Goal: Task Accomplishment & Management: Manage account settings

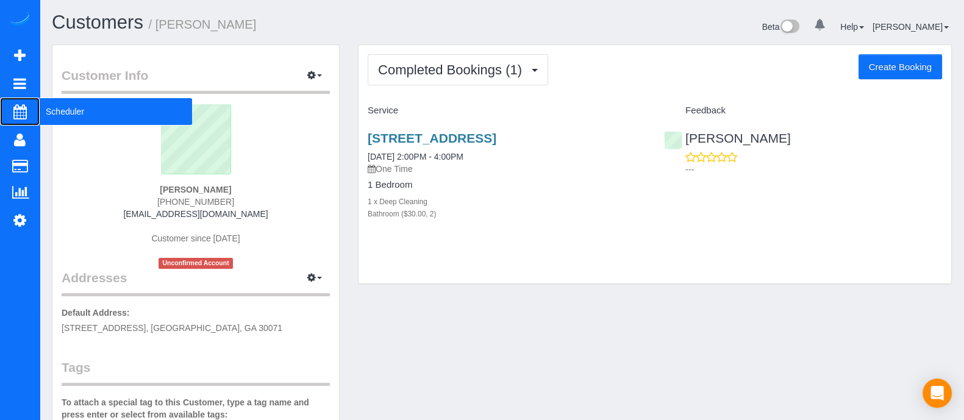
click at [57, 111] on span "Scheduler" at bounding box center [116, 112] width 152 height 28
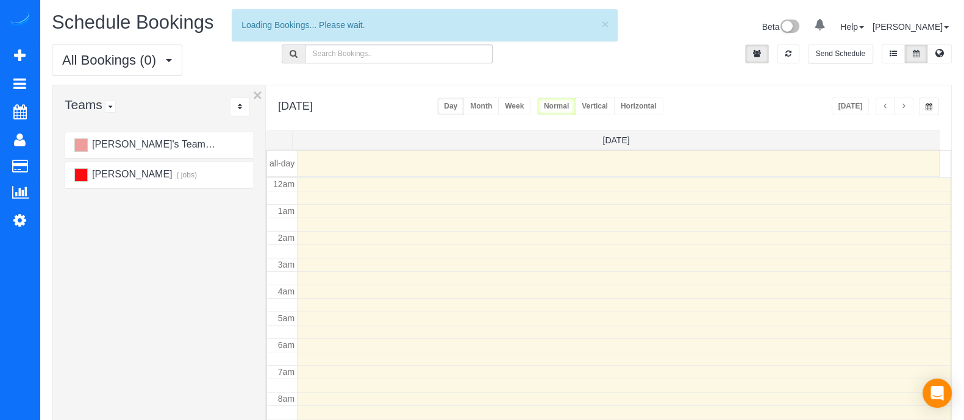
scroll to position [160, 0]
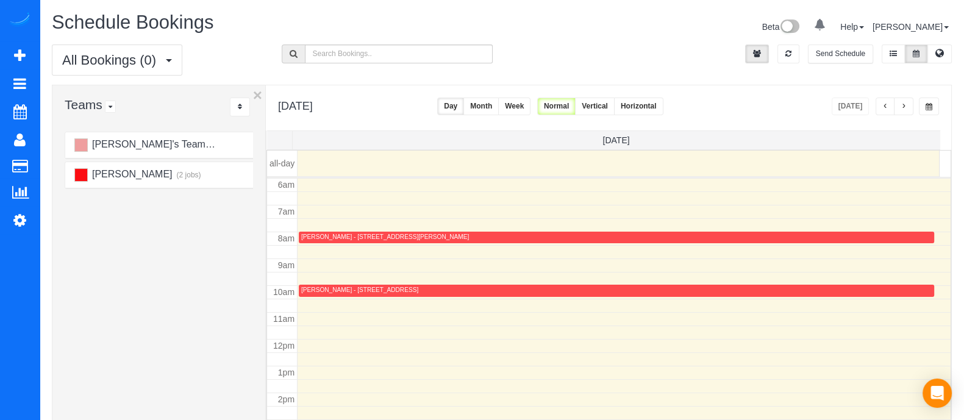
click at [499, 102] on button "Month" at bounding box center [480, 107] width 35 height 18
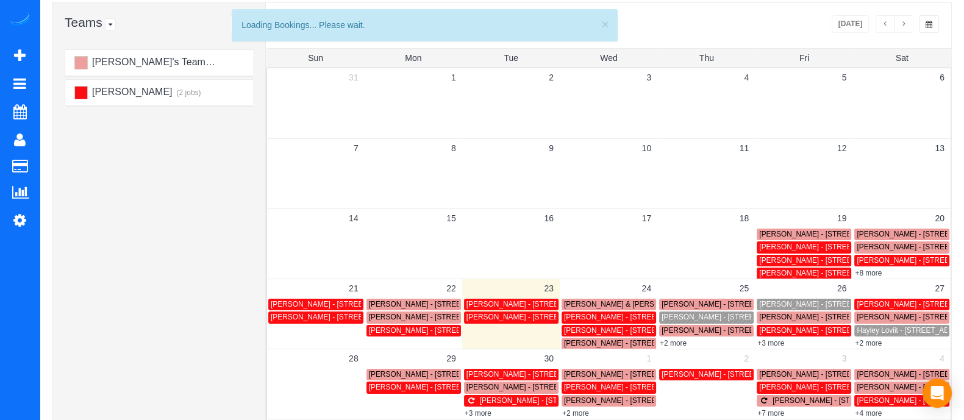
scroll to position [84, 0]
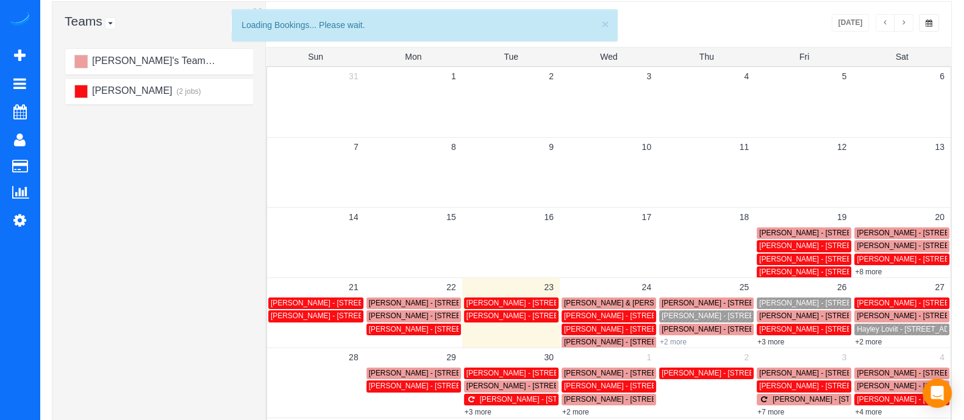
click at [669, 338] on link "+2 more" at bounding box center [673, 342] width 27 height 9
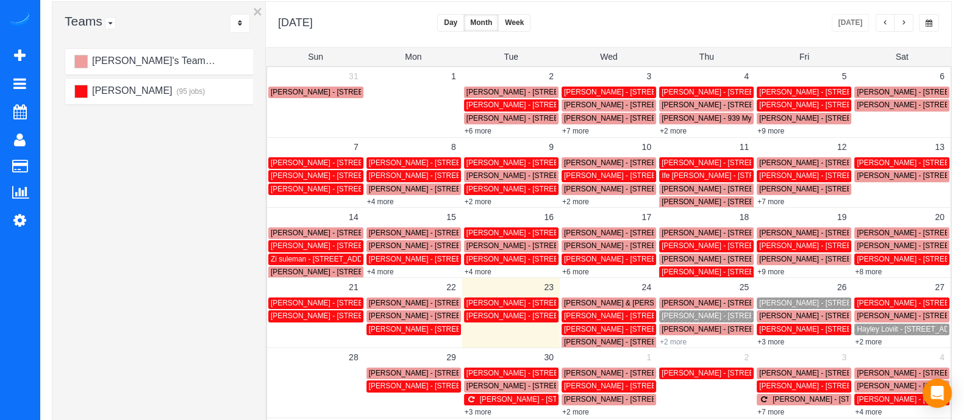
click at [677, 338] on link "+2 more" at bounding box center [673, 342] width 27 height 9
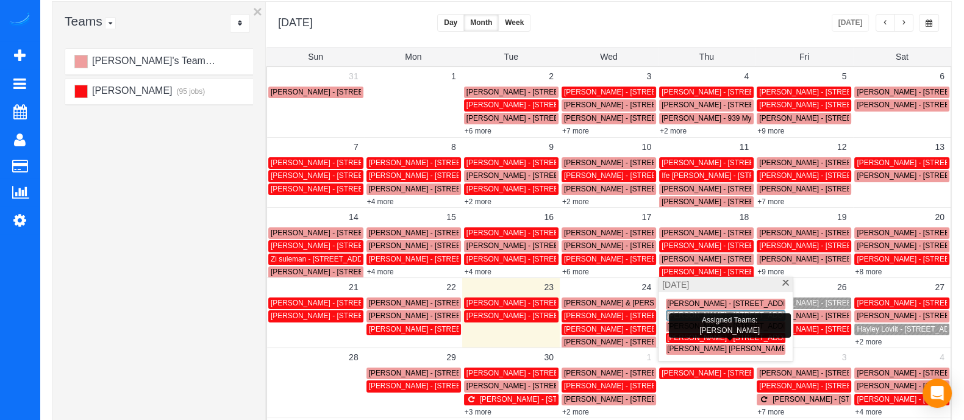
click at [677, 337] on span "Emil Hristov - 983 Carr St Nwatlanta, Ga 30318, Usa, Atlanta, GA 30318" at bounding box center [766, 337] width 198 height 9
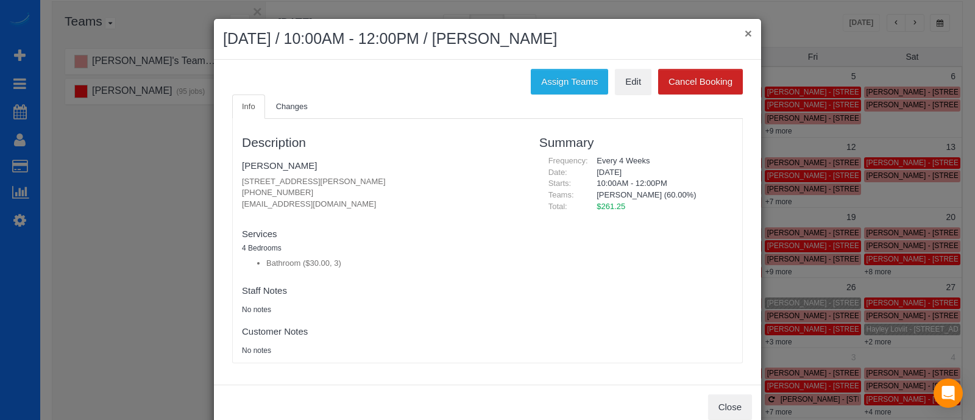
click at [746, 27] on button "×" at bounding box center [748, 33] width 7 height 13
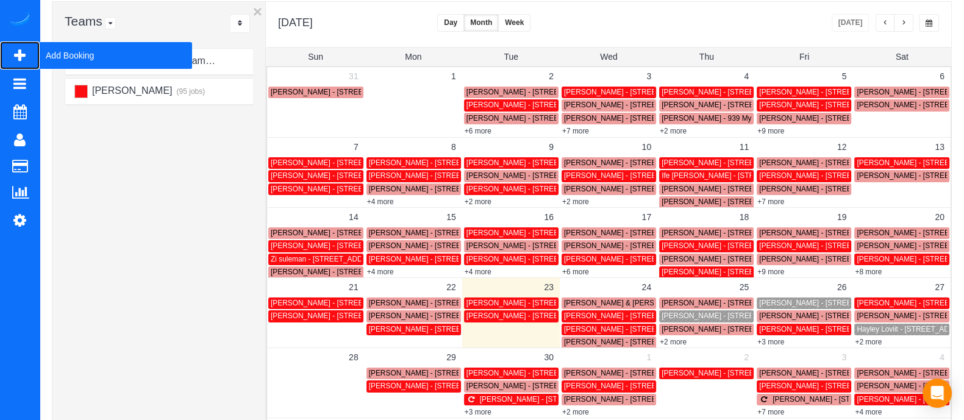
click at [49, 59] on span "Add Booking" at bounding box center [116, 55] width 152 height 28
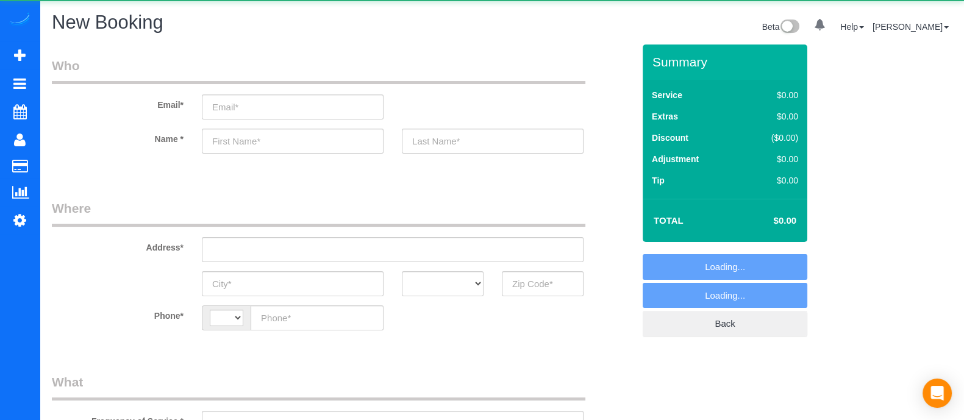
select select "object:1587"
select select "string:[GEOGRAPHIC_DATA]"
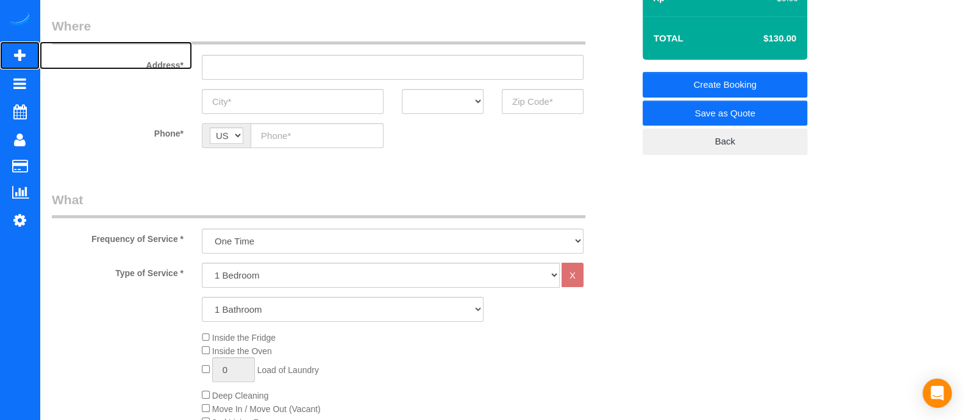
scroll to position [191, 0]
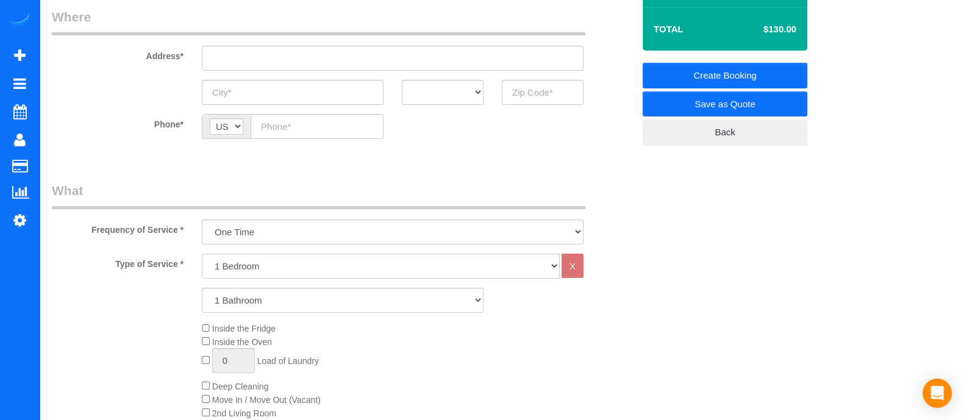
click at [281, 262] on select "1 Bedroom 2 Bedrooms 3 Bedrooms 4 Bedrooms 5 Bedrooms 6 Bedrooms" at bounding box center [381, 266] width 358 height 25
select select "3"
click at [202, 254] on select "1 Bedroom 2 Bedrooms 3 Bedrooms 4 Bedrooms 5 Bedrooms 6 Bedrooms" at bounding box center [381, 266] width 358 height 25
drag, startPoint x: 253, startPoint y: 300, endPoint x: 226, endPoint y: 212, distance: 92.6
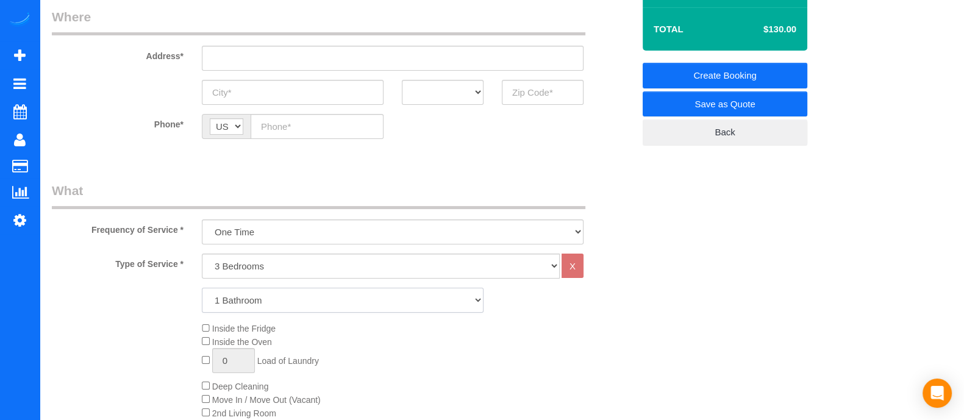
select select "2"
click at [202, 288] on select "1 Bathroom 2 Bathrooms 3 Bathrooms 4 Bathrooms 5 Bathrooms 6 Bathrooms" at bounding box center [343, 300] width 282 height 25
click at [230, 265] on select "1 Bedroom 2 Bedrooms 3 Bedrooms 4 Bedrooms 5 Bedrooms 6 Bedrooms" at bounding box center [381, 266] width 358 height 25
select select "2"
click at [202, 254] on select "1 Bedroom 2 Bedrooms 3 Bedrooms 4 Bedrooms 5 Bedrooms 6 Bedrooms" at bounding box center [381, 266] width 358 height 25
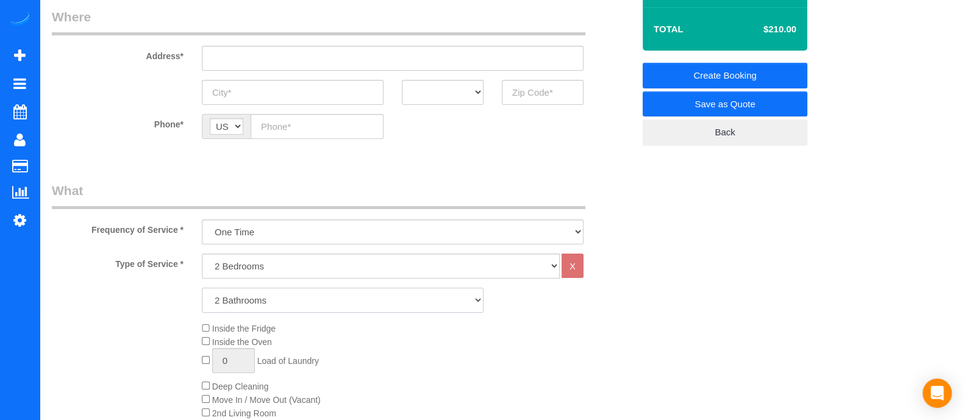
drag, startPoint x: 235, startPoint y: 296, endPoint x: 232, endPoint y: 225, distance: 71.4
select select "3"
click at [202, 288] on select "1 Bathroom 2 Bathrooms 3 Bathrooms 4 Bathrooms 5 Bathrooms 6 Bathrooms" at bounding box center [343, 300] width 282 height 25
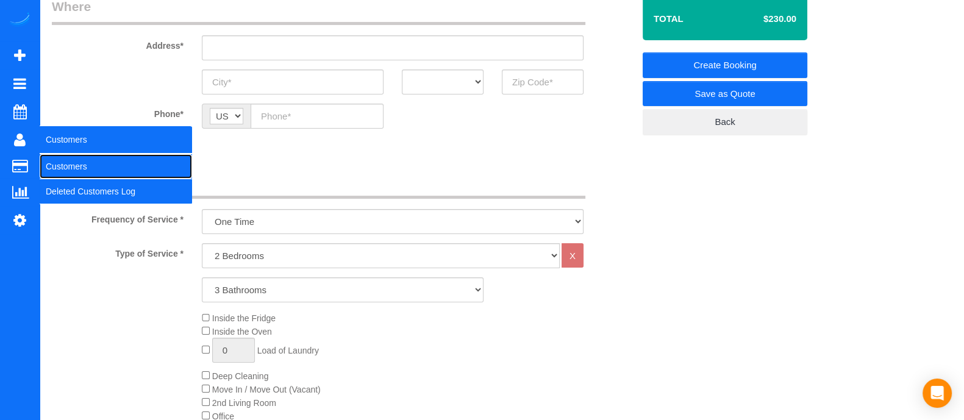
click at [48, 158] on link "Customers" at bounding box center [116, 166] width 152 height 24
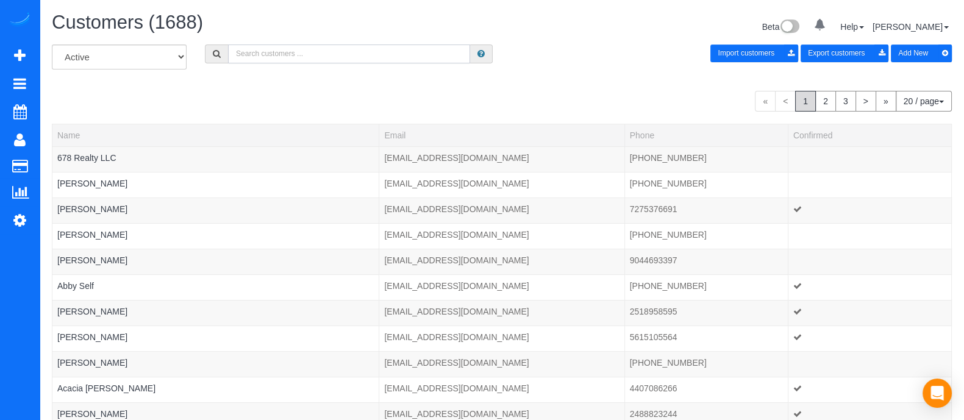
paste input "(470) 413-1099"
click at [332, 52] on input "(470) 413-1099" at bounding box center [349, 54] width 242 height 19
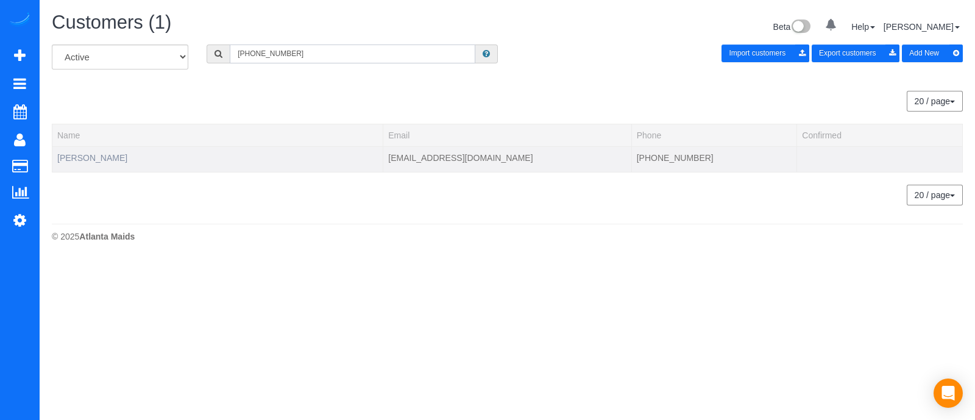
type input "(470) 413-1099"
click at [98, 160] on link "Willie Calloway" at bounding box center [92, 158] width 70 height 10
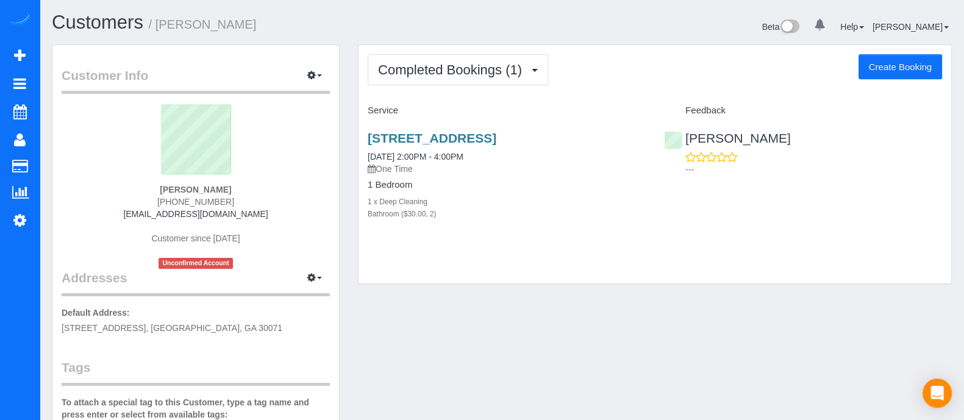
click at [896, 68] on button "Create Booking" at bounding box center [900, 67] width 84 height 26
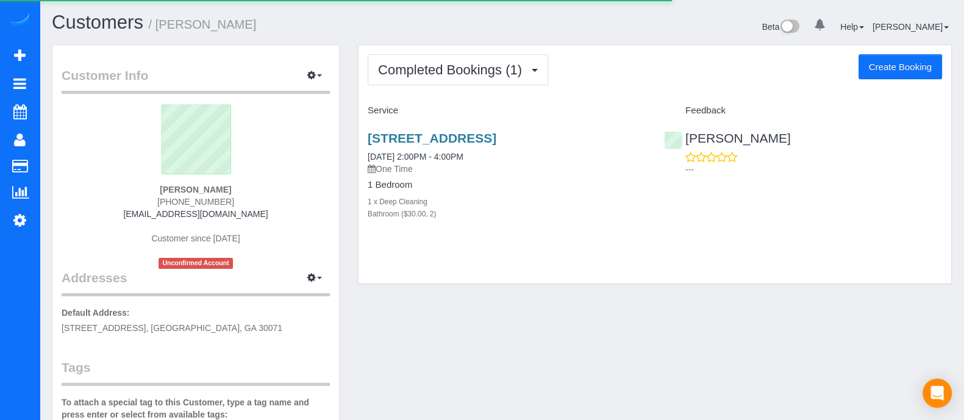
select select "GA"
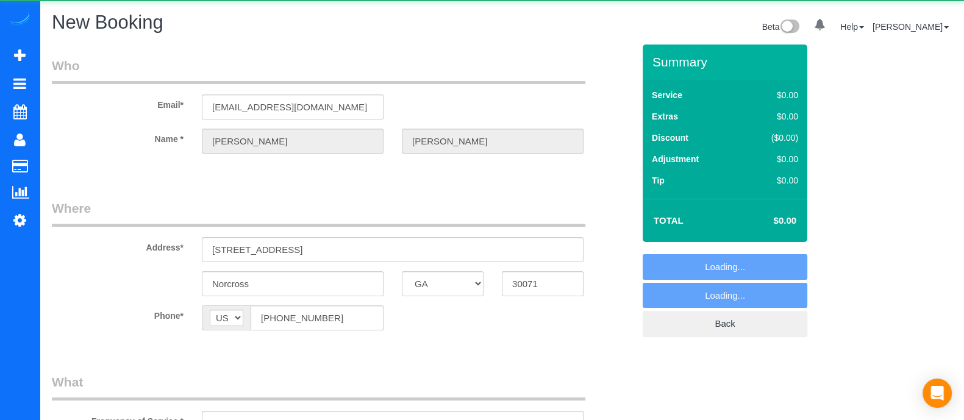
select select "string:fspay-ec5020fb-cca7-48cf-a104-116f48cd2415"
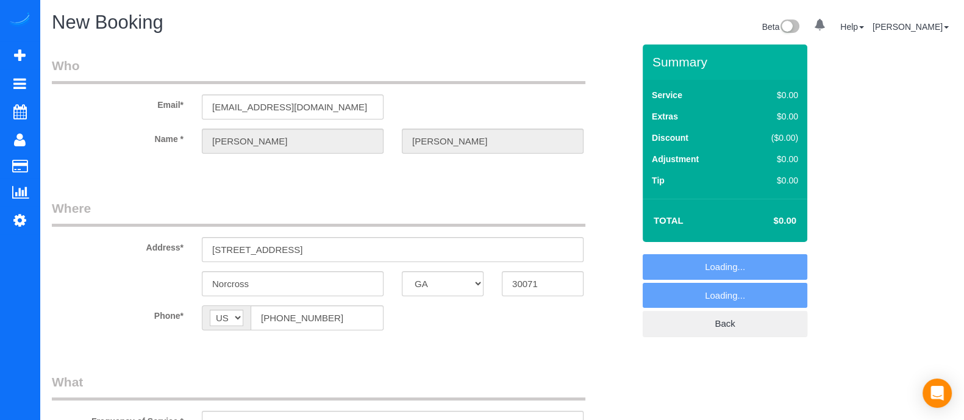
select select "object:2608"
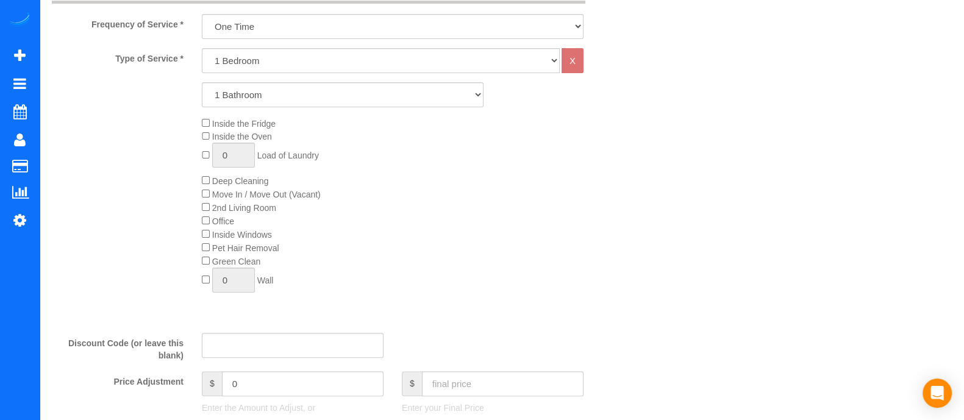
scroll to position [422, 0]
click at [238, 69] on select "1 Bedroom 2 Bedrooms 3 Bedrooms 4 Bedrooms 5 Bedrooms 6 Bedrooms" at bounding box center [381, 58] width 358 height 25
select select "2"
click at [202, 46] on select "1 Bedroom 2 Bedrooms 3 Bedrooms 4 Bedrooms 5 Bedrooms 6 Bedrooms" at bounding box center [381, 58] width 358 height 25
click at [235, 152] on div "Type of Service * 1 Bedroom 2 Bedrooms 3 Bedrooms 4 Bedrooms 5 Bedrooms 6 Bedro…" at bounding box center [343, 183] width 582 height 275
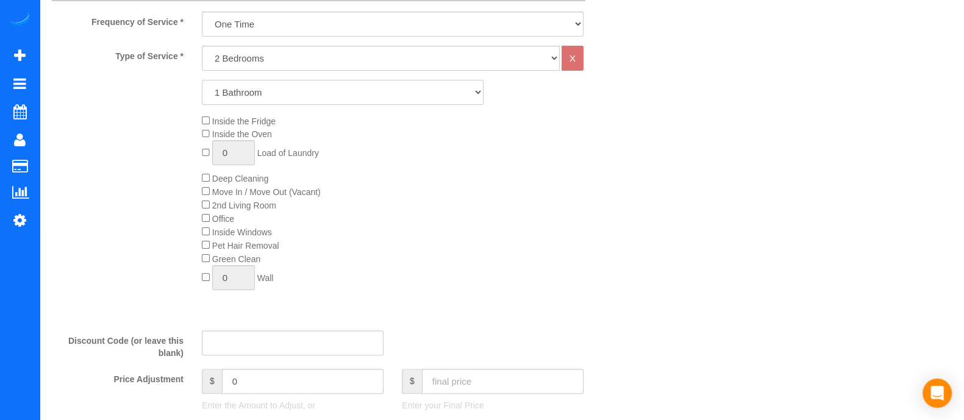
select select "3"
drag, startPoint x: 233, startPoint y: 94, endPoint x: 235, endPoint y: 152, distance: 58.5
click at [202, 80] on select "1 Bathroom 2 Bathrooms 3 Bathrooms 4 Bathrooms 5 Bathrooms 6 Bathrooms" at bounding box center [343, 92] width 282 height 25
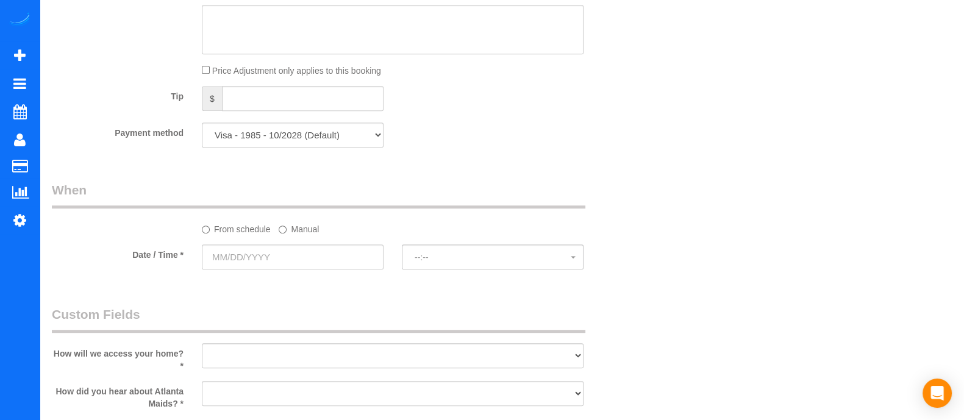
scroll to position [885, 0]
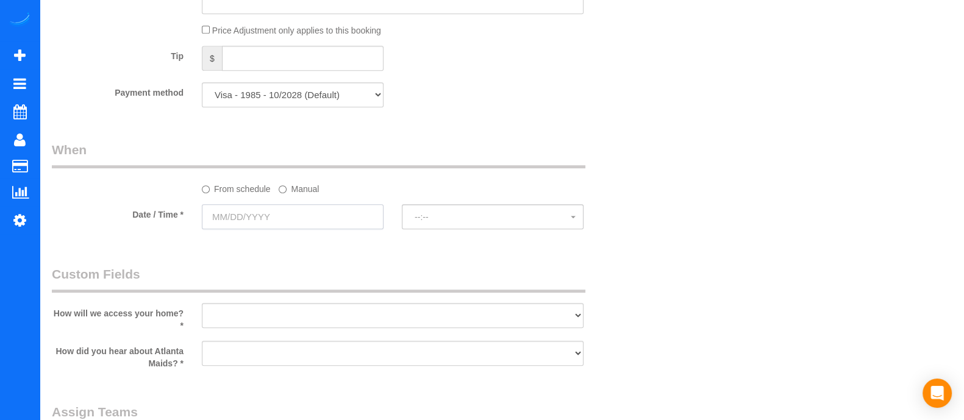
click at [251, 219] on input "text" at bounding box center [293, 216] width 182 height 25
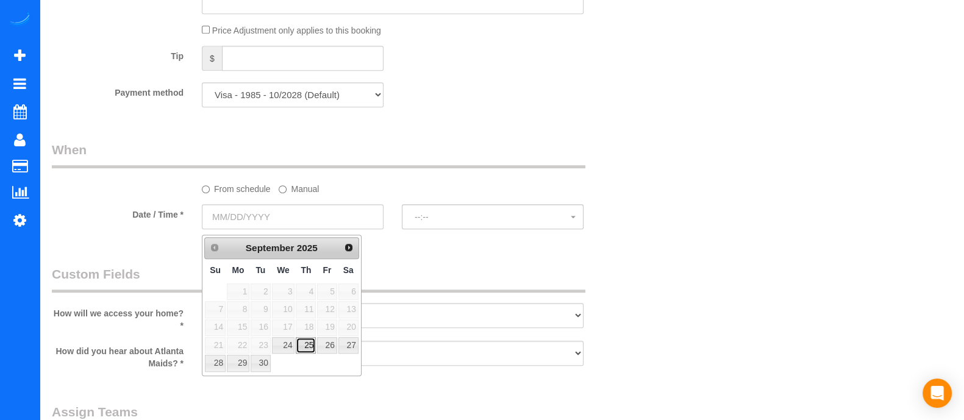
click at [312, 344] on link "25" at bounding box center [306, 345] width 20 height 16
type input "09/25/2025"
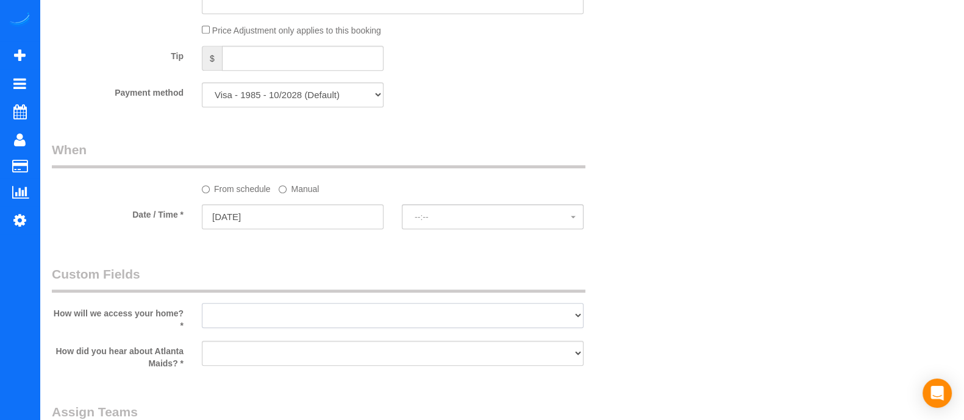
drag, startPoint x: 319, startPoint y: 315, endPoint x: 279, endPoint y: 257, distance: 70.5
select select "spot1"
select select "number:3"
click at [202, 308] on select "I will leave a key I will provide an access code Someone will be home Go to apa…" at bounding box center [393, 315] width 382 height 25
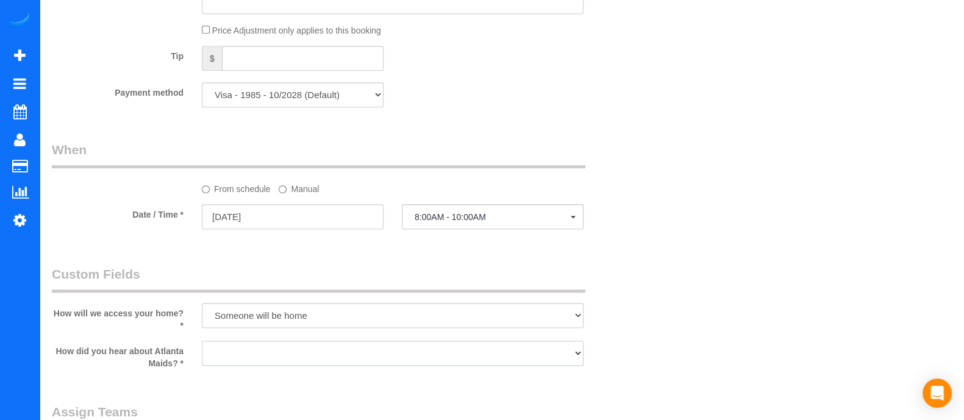
click at [283, 359] on select "Google Yelp From a friend Social media Other" at bounding box center [393, 353] width 382 height 25
select select "number:6"
click at [202, 346] on select "Google Yelp From a friend Social media Other" at bounding box center [393, 353] width 382 height 25
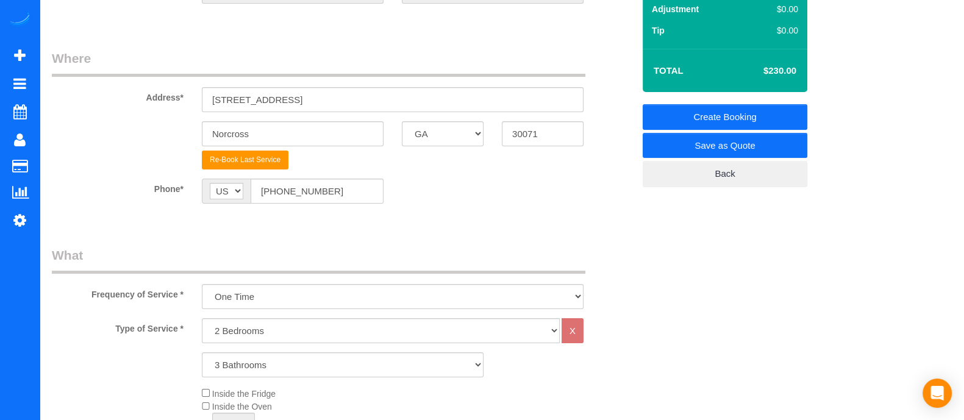
scroll to position [0, 0]
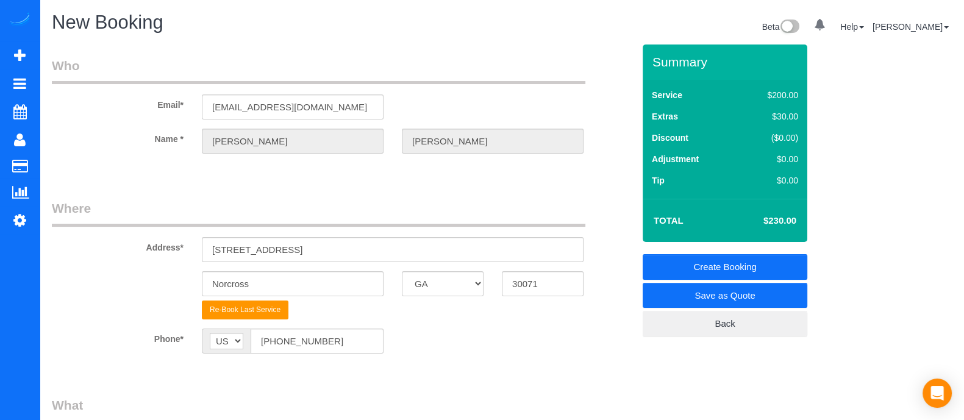
click at [768, 260] on link "Create Booking" at bounding box center [725, 267] width 165 height 26
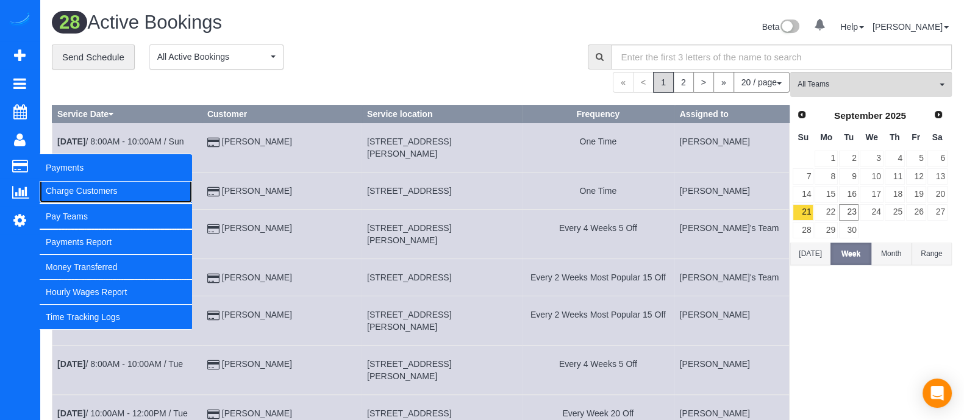
click at [63, 183] on link "Charge Customers" at bounding box center [116, 191] width 152 height 24
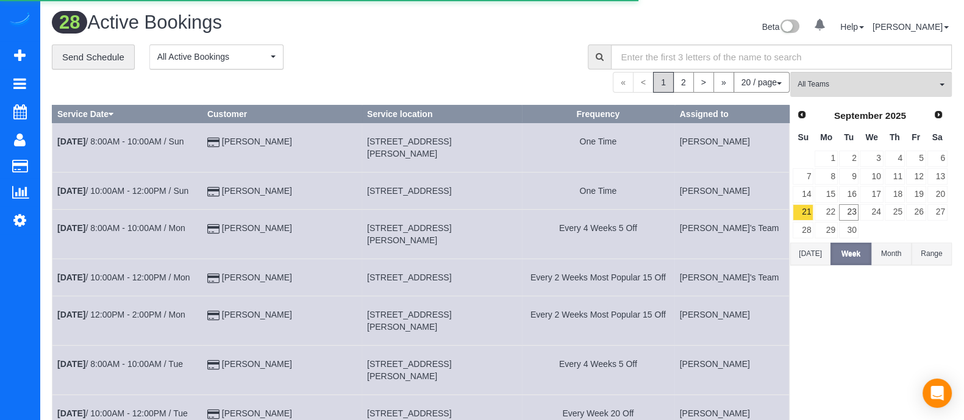
select select
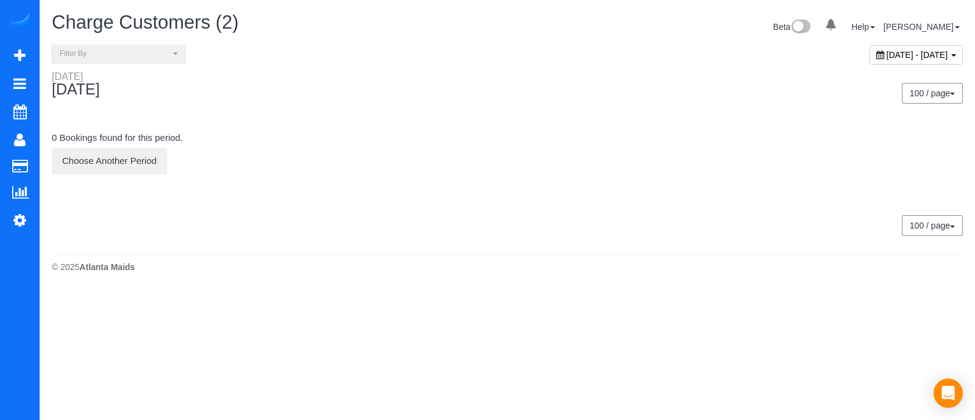
click at [890, 48] on div "September 23, 2025 - September 23, 2025" at bounding box center [916, 55] width 93 height 20
type input "**********"
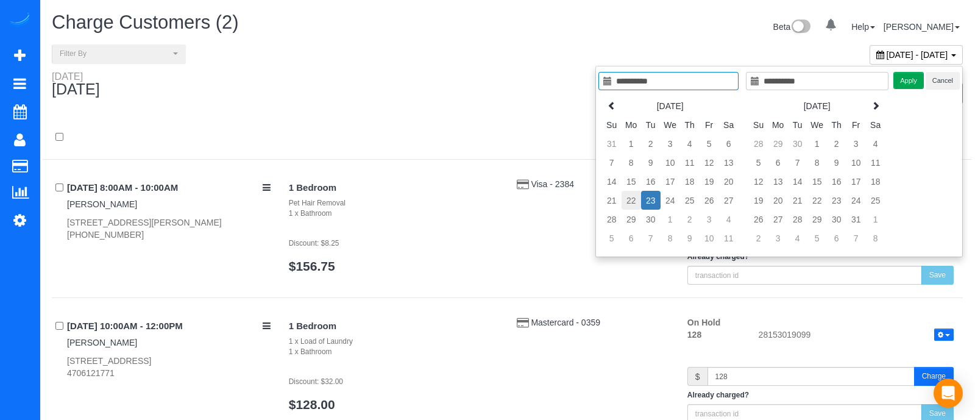
type input "**********"
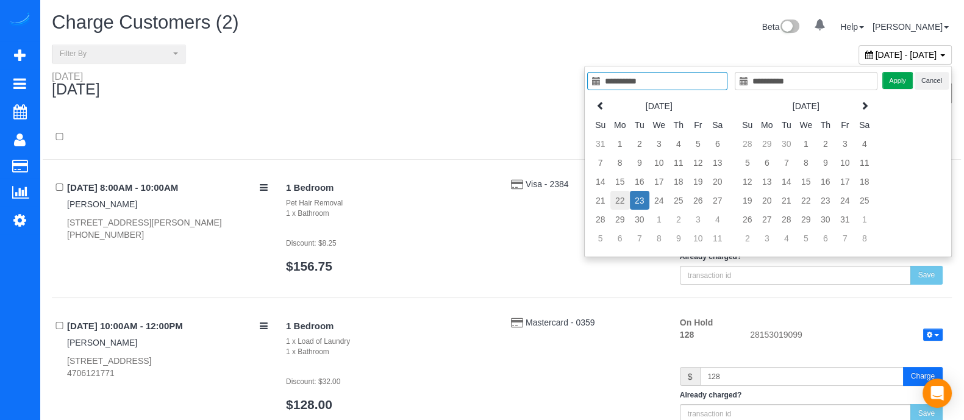
click at [635, 198] on tr "21 22 23 24 25 26 27" at bounding box center [659, 200] width 137 height 19
click at [635, 198] on td "23" at bounding box center [640, 200] width 20 height 19
type input "**********"
click at [621, 198] on td "22" at bounding box center [620, 200] width 20 height 19
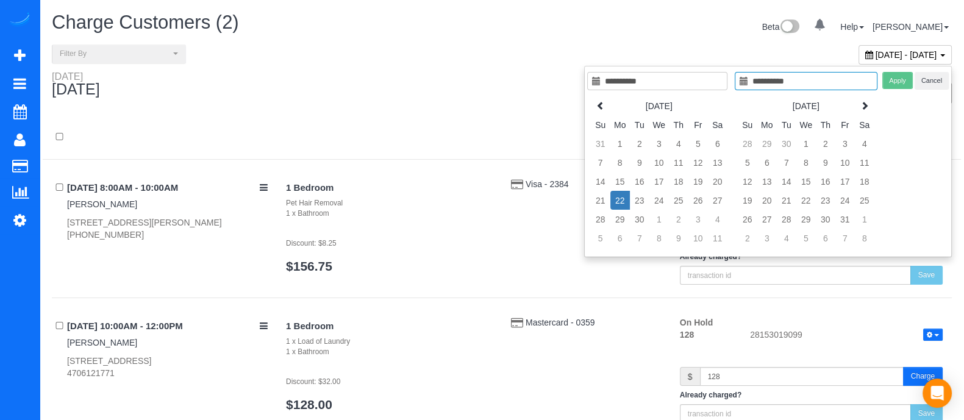
type input "**********"
click at [904, 75] on button "Apply" at bounding box center [897, 81] width 30 height 18
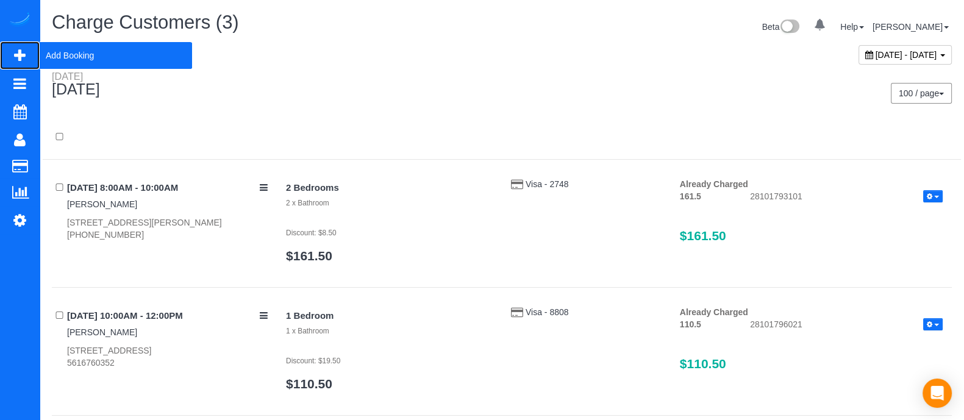
click at [56, 64] on span "Add Booking" at bounding box center [116, 55] width 152 height 28
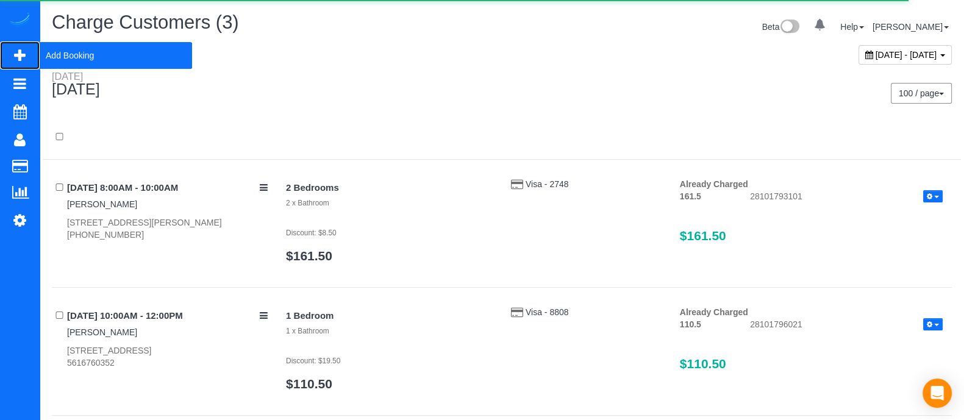
click at [51, 51] on span "Add Booking" at bounding box center [116, 55] width 152 height 28
click at [92, 59] on span "Add Booking" at bounding box center [116, 55] width 152 height 28
click at [68, 52] on span "Add Booking" at bounding box center [116, 55] width 152 height 28
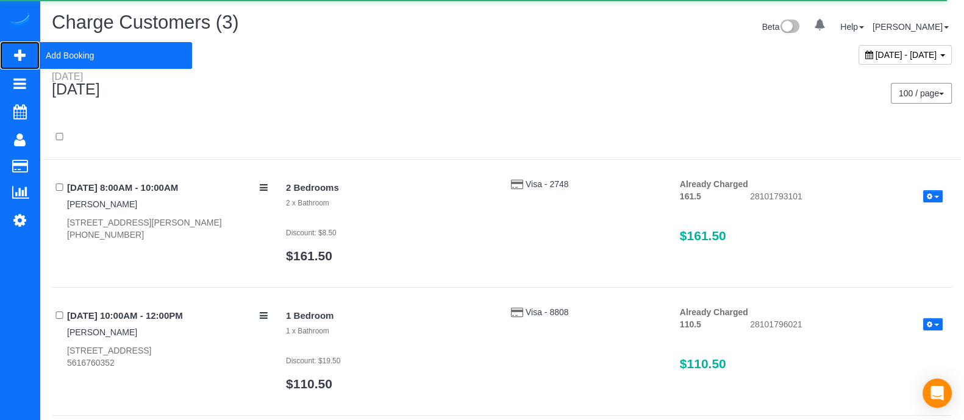
click at [68, 52] on span "Add Booking" at bounding box center [116, 55] width 152 height 28
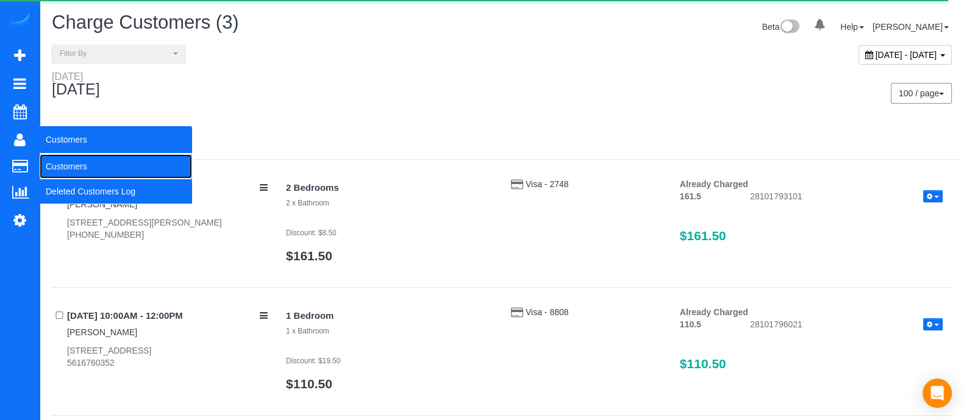
click at [57, 165] on link "Customers" at bounding box center [116, 166] width 152 height 24
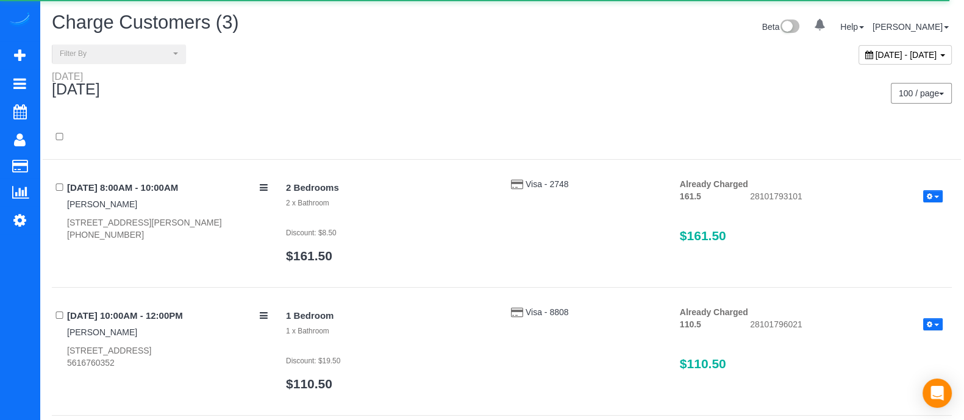
click at [329, 99] on div "Monday September 22, 2025" at bounding box center [272, 87] width 459 height 32
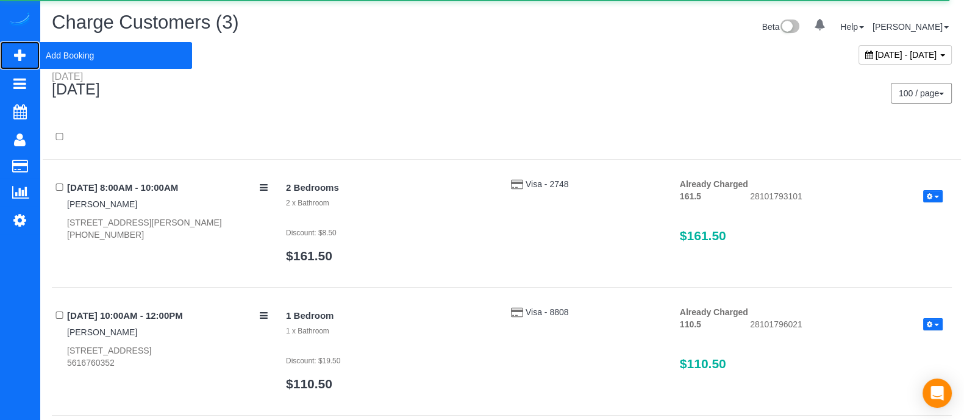
click at [70, 41] on span "Add Booking" at bounding box center [116, 55] width 152 height 28
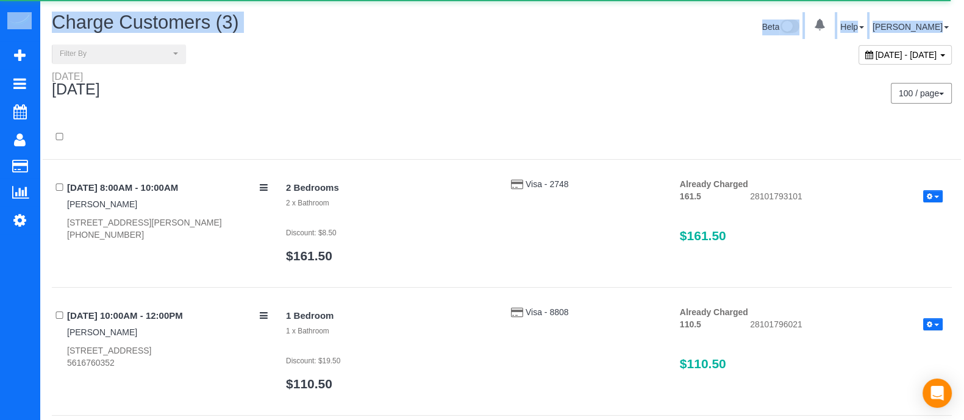
drag, startPoint x: 384, startPoint y: 44, endPoint x: 73, endPoint y: -46, distance: 323.6
click at [73, 0] on html "0 Beta Your Notifications You have 0 alerts Add Booking Bookings Active Booking…" at bounding box center [482, 210] width 964 height 420
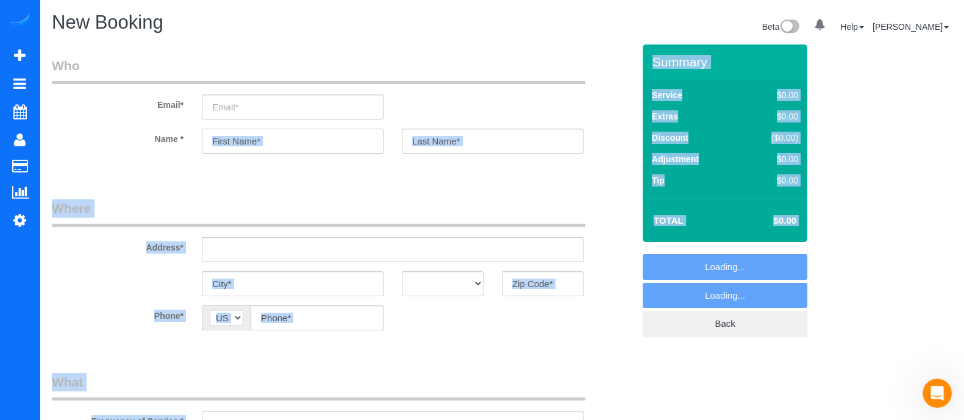
click at [266, 143] on input "text" at bounding box center [293, 141] width 182 height 25
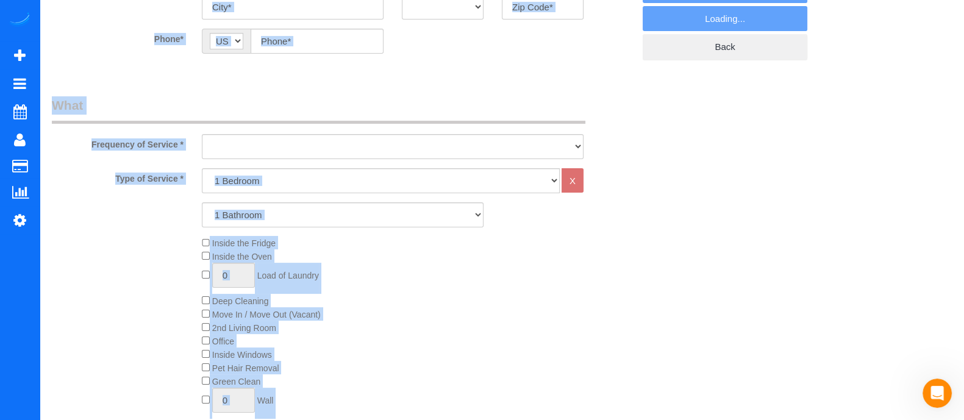
scroll to position [270, 0]
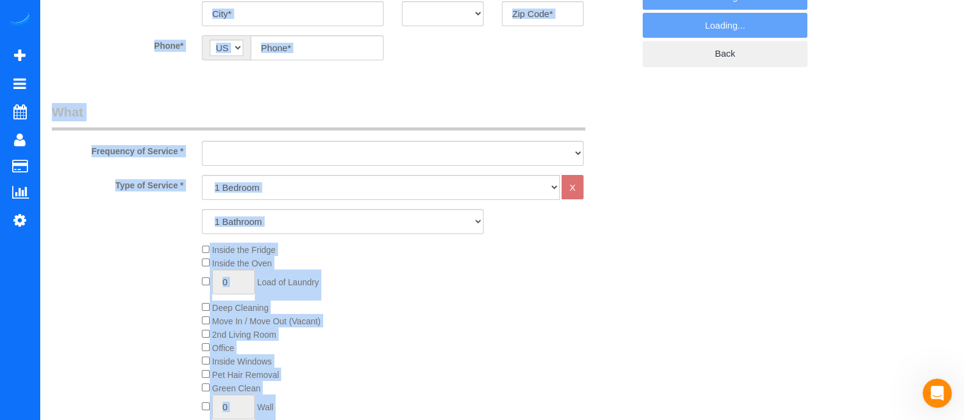
click at [451, 119] on legend "What" at bounding box center [318, 116] width 533 height 27
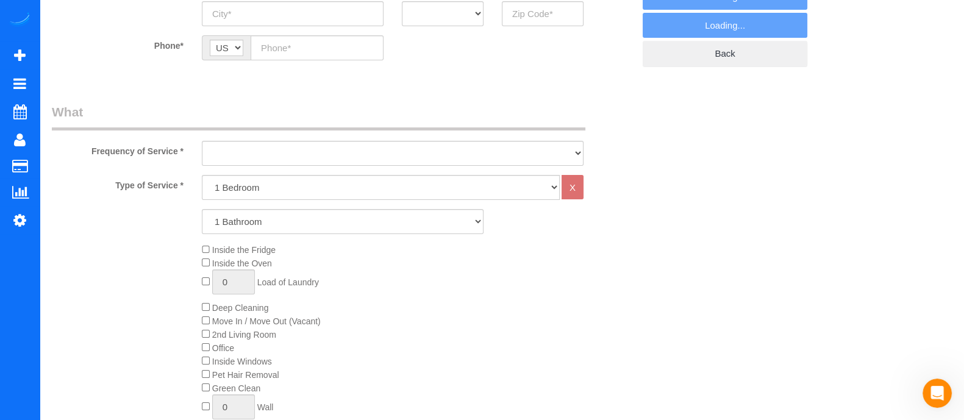
click at [451, 119] on legend "What" at bounding box center [318, 116] width 533 height 27
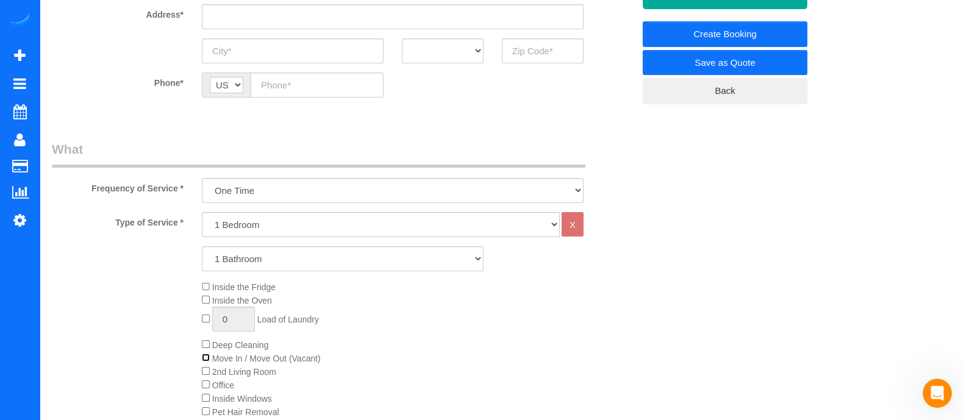
scroll to position [245, 0]
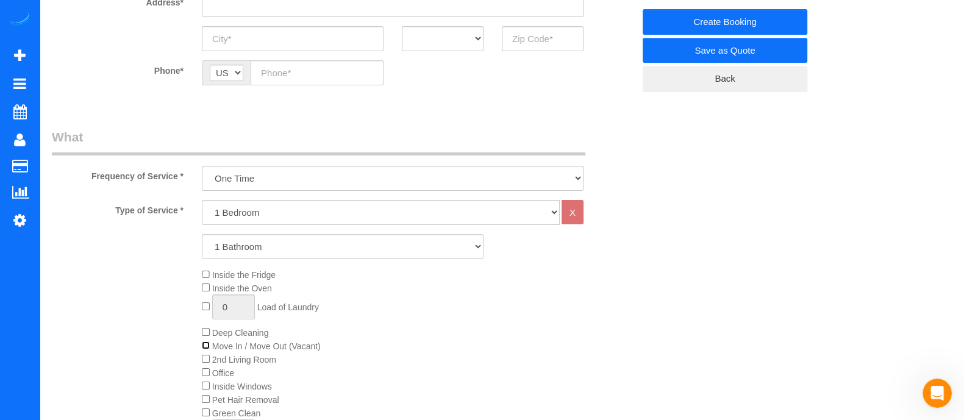
select select "object:870"
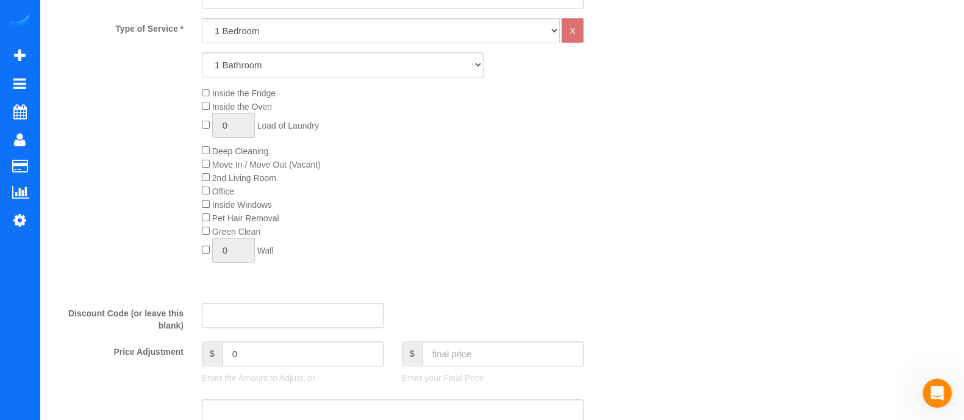
scroll to position [0, 0]
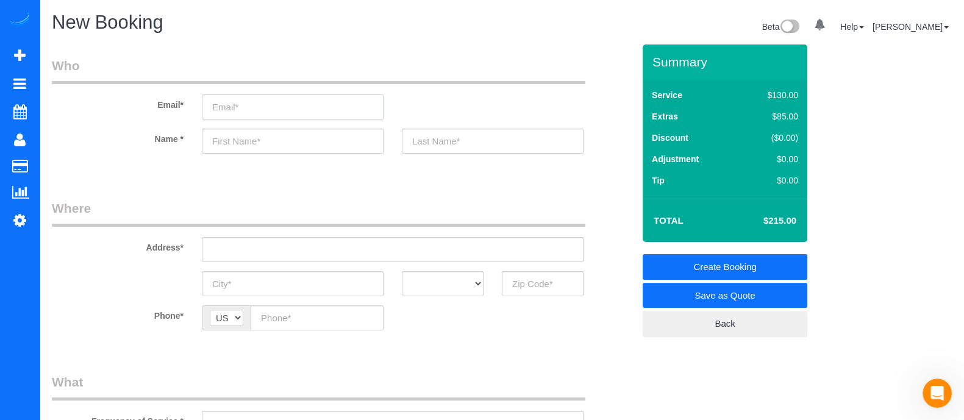
drag, startPoint x: 970, startPoint y: 143, endPoint x: 314, endPoint y: 110, distance: 656.7
click at [314, 110] on input "email" at bounding box center [293, 106] width 182 height 25
type input "R"
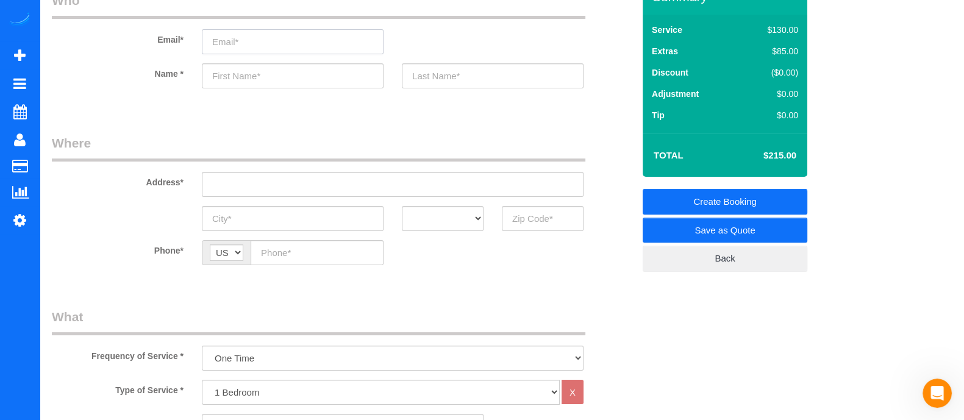
scroll to position [55, 0]
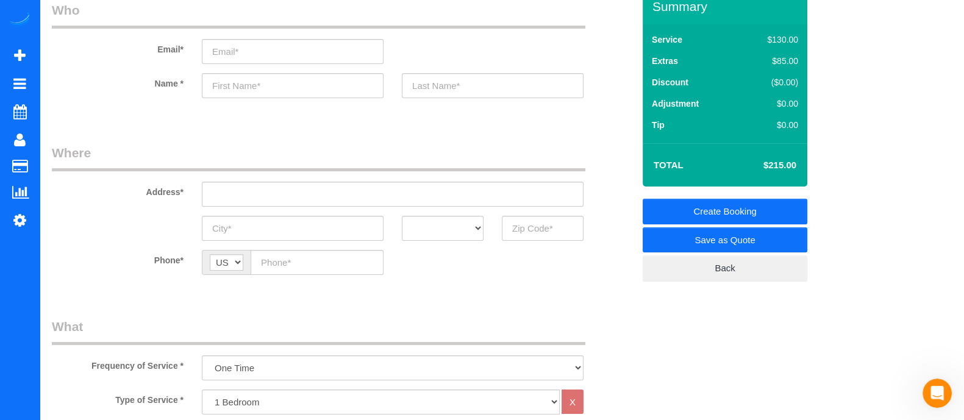
click at [773, 64] on div "$85.00" at bounding box center [769, 61] width 57 height 12
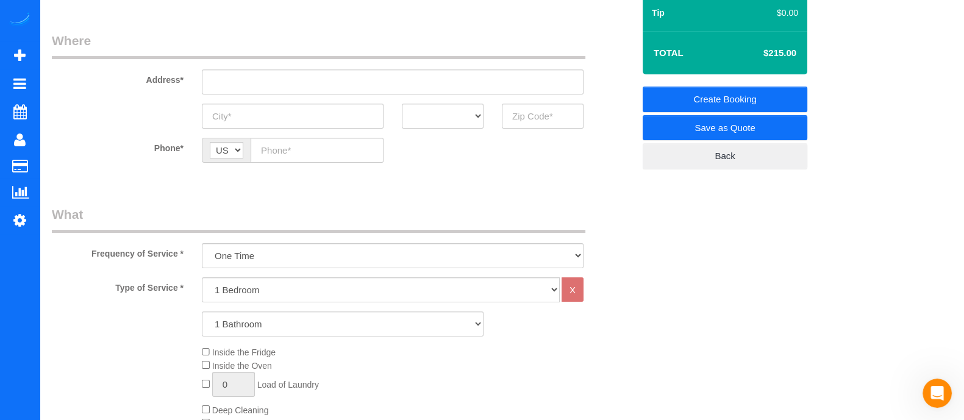
scroll to position [165, 0]
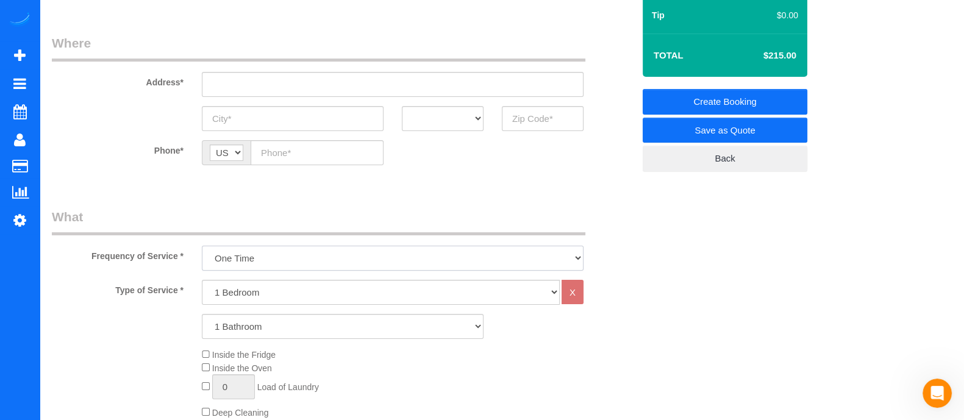
click at [296, 257] on select "One Time Every week (20% Off) - 20.00% (0% for the First Booking) Every 2 weeks…" at bounding box center [393, 258] width 382 height 25
click at [202, 246] on select "One Time Every week (20% Off) - 20.00% (0% for the First Booking) Every 2 weeks…" at bounding box center [393, 258] width 382 height 25
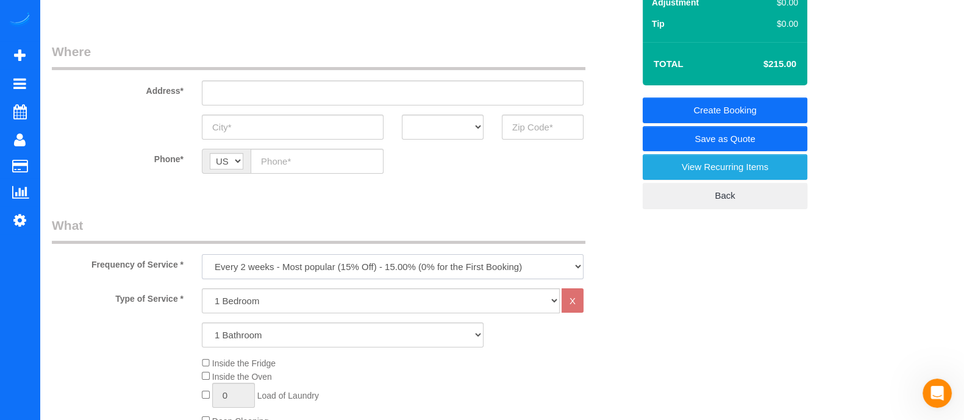
scroll to position [155, 0]
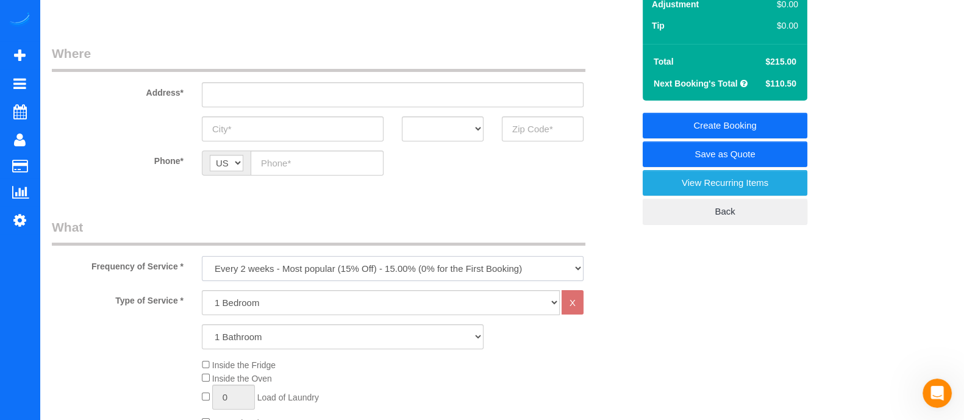
drag, startPoint x: 336, startPoint y: 272, endPoint x: 318, endPoint y: 343, distance: 72.3
select select "object:873"
click at [202, 256] on select "One Time Every week (20% Off) - 20.00% (0% for the First Booking) Every 2 weeks…" at bounding box center [393, 268] width 382 height 25
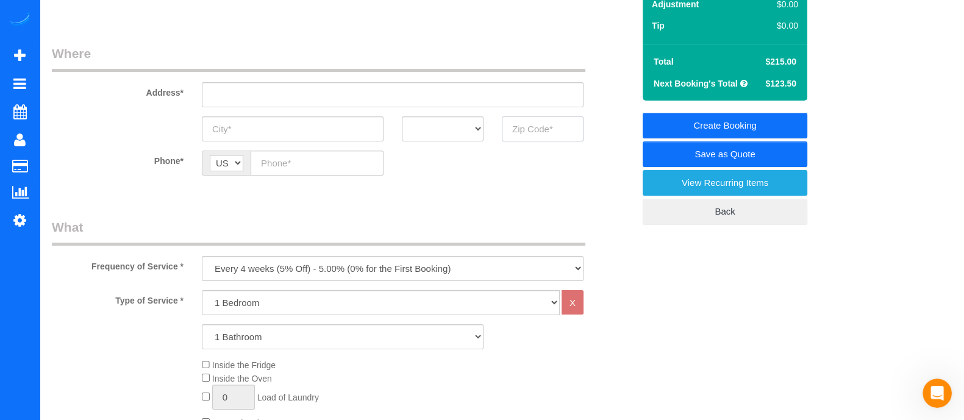
click at [524, 121] on input "text" at bounding box center [543, 128] width 82 height 25
click at [497, 165] on div "Phone* AF AL DZ AD AO AI AQ AG AR AM AW AU AT AZ BS BH BD BB BY BE BZ BJ BM BT …" at bounding box center [343, 163] width 600 height 25
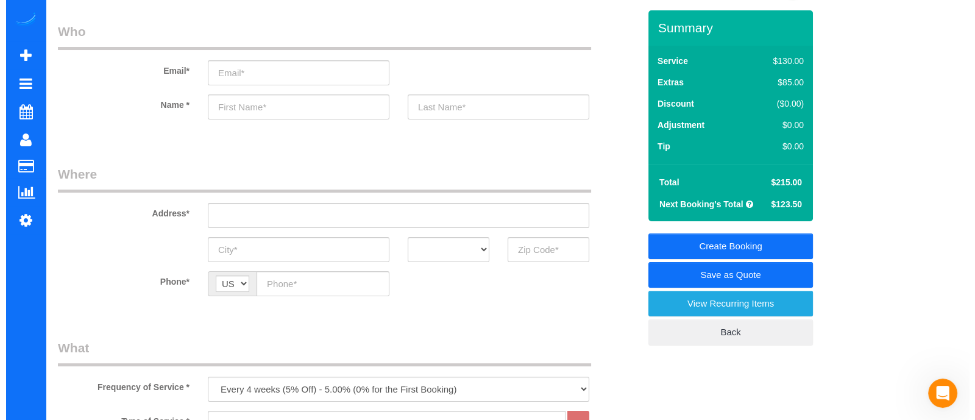
scroll to position [0, 0]
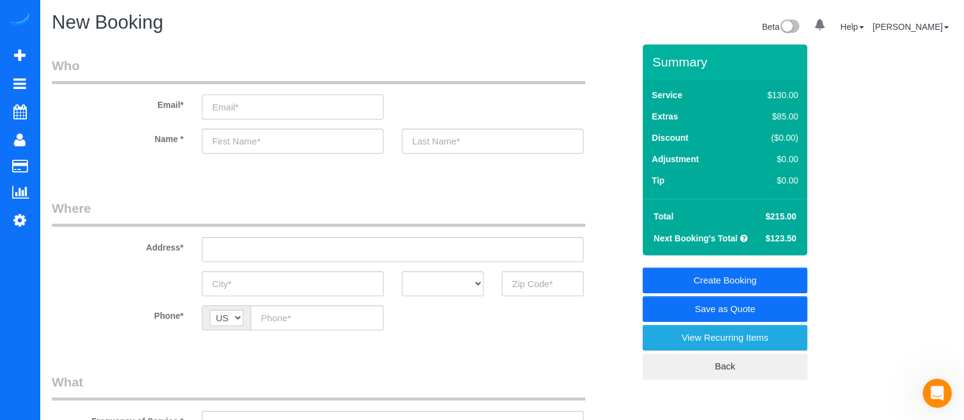
click at [265, 109] on input "email" at bounding box center [293, 106] width 182 height 25
type input "R"
type input "Reykasihofficial@gmail.com"
click at [323, 143] on input "text" at bounding box center [293, 141] width 182 height 25
type input "Rey"
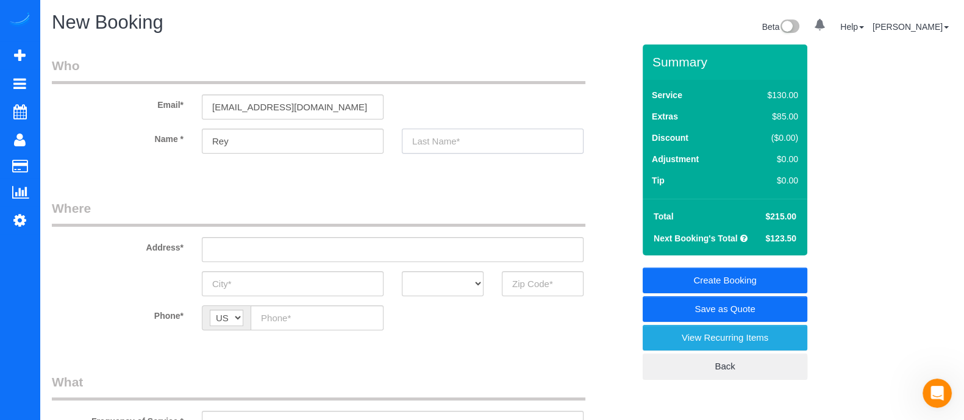
click at [436, 142] on input "text" at bounding box center [493, 141] width 182 height 25
type input "Kasih"
click at [754, 306] on link "Save as Quote" at bounding box center [725, 309] width 165 height 26
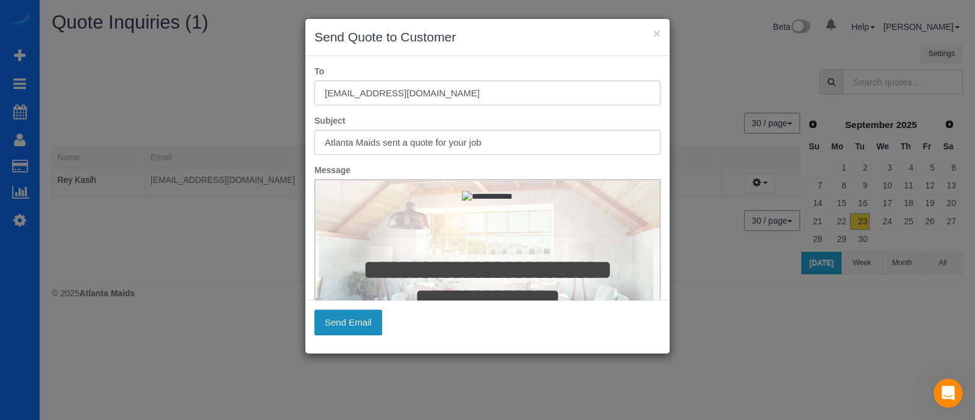
click at [334, 323] on button "Send Email" at bounding box center [349, 323] width 68 height 26
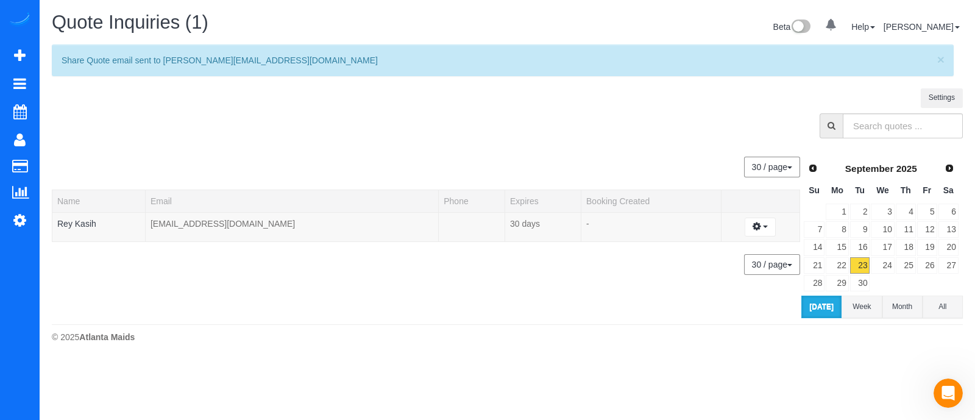
click at [234, 129] on div at bounding box center [508, 128] width 930 height 31
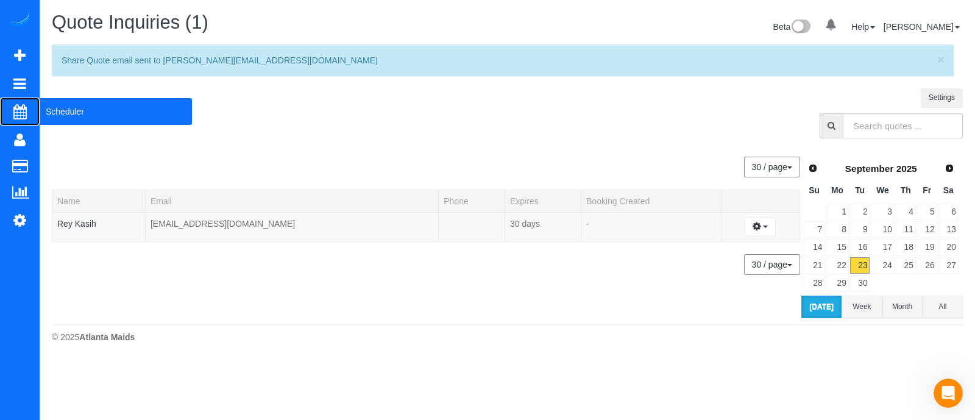
click at [60, 114] on span "Scheduler" at bounding box center [116, 112] width 152 height 28
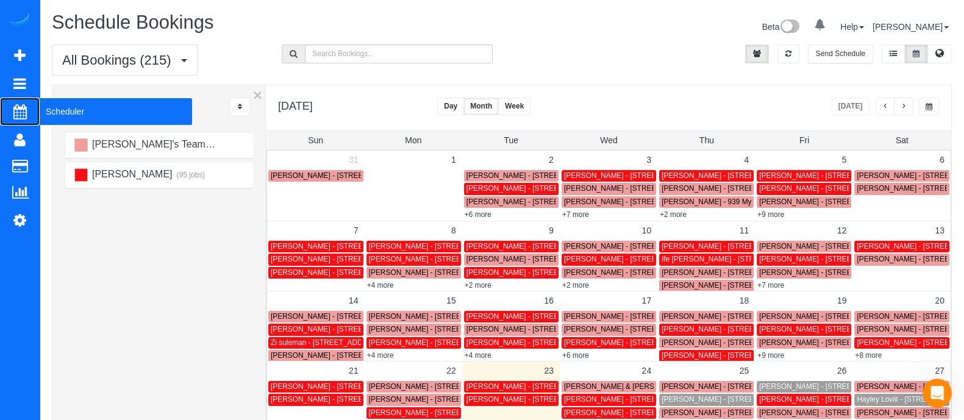
click at [66, 111] on span "Scheduler" at bounding box center [116, 112] width 152 height 28
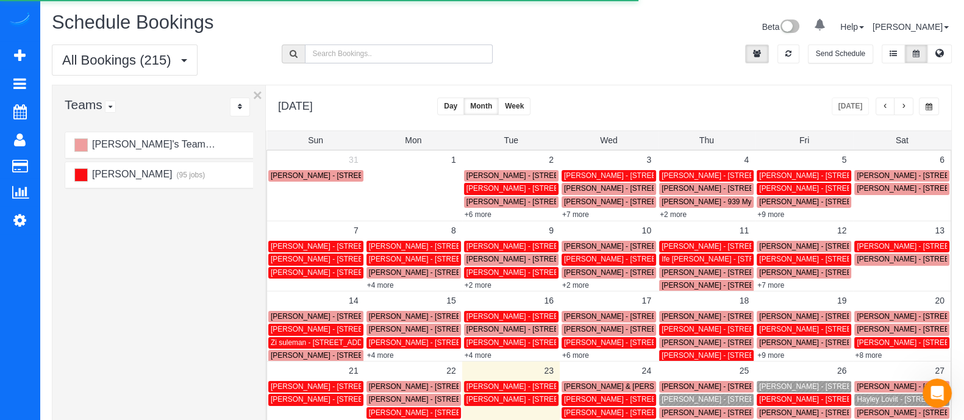
paste input "(703) 232-8371"
click at [338, 53] on input "text" at bounding box center [399, 54] width 188 height 19
type input "(703) 232-8371"
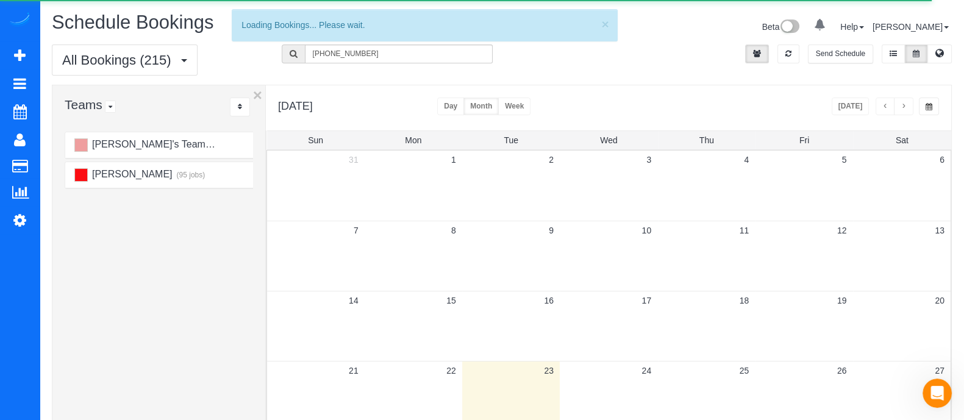
click at [881, 108] on button "button" at bounding box center [885, 107] width 20 height 18
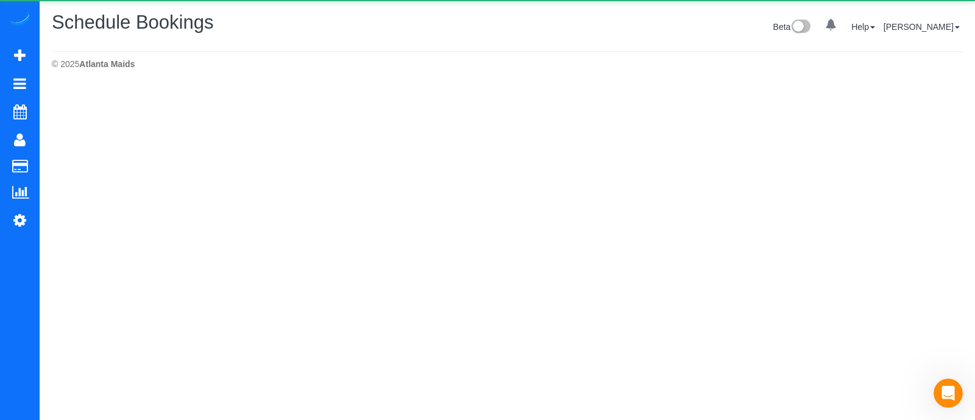
drag, startPoint x: 975, startPoint y: 152, endPoint x: 975, endPoint y: 287, distance: 135.3
click at [963, 287] on html "0 Beta Your Notifications You have 0 alerts Add Booking Bookings Active Booking…" at bounding box center [487, 210] width 975 height 420
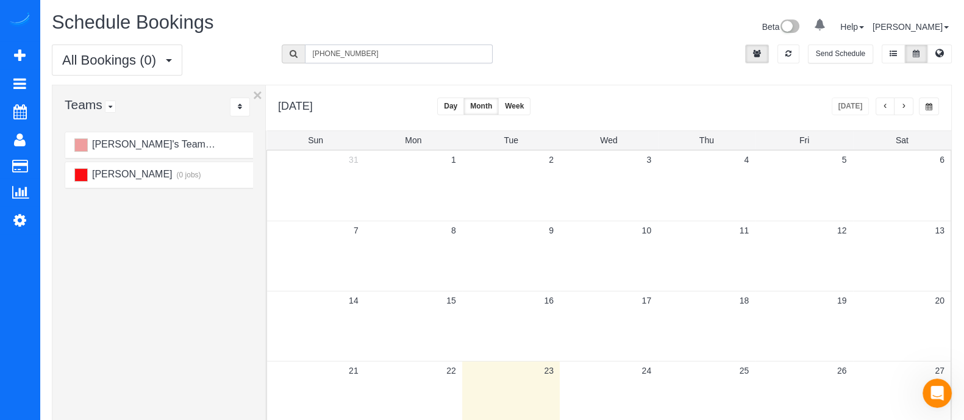
drag, startPoint x: 373, startPoint y: 58, endPoint x: 233, endPoint y: 70, distance: 140.1
click at [233, 70] on div "All Bookings (0) All Bookings Unassigned Bookings Recurring Bookings New Custom…" at bounding box center [502, 65] width 918 height 40
paste input "828) 734-1023"
type input "(828) 734-1023"
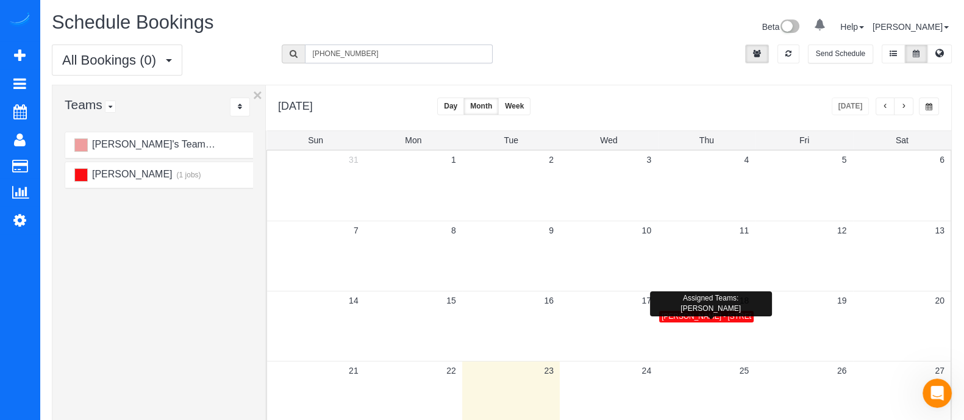
click at [699, 318] on span "[PERSON_NAME] - [STREET_ADDRESS]" at bounding box center [730, 316] width 138 height 9
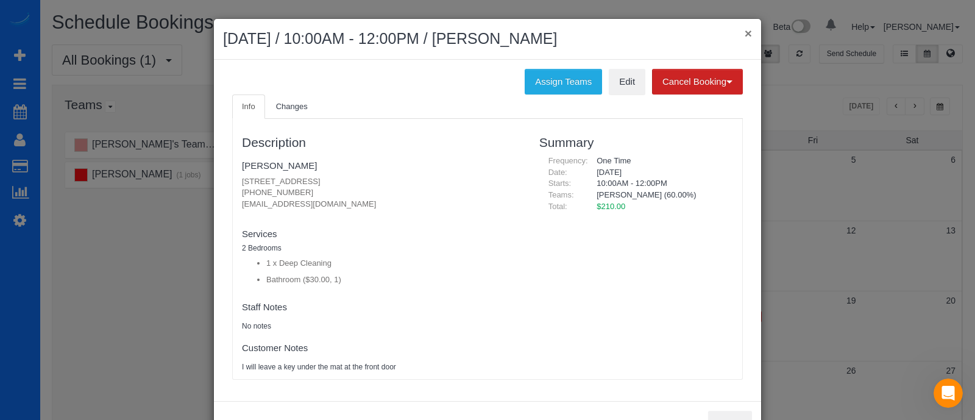
click at [745, 37] on button "×" at bounding box center [748, 33] width 7 height 13
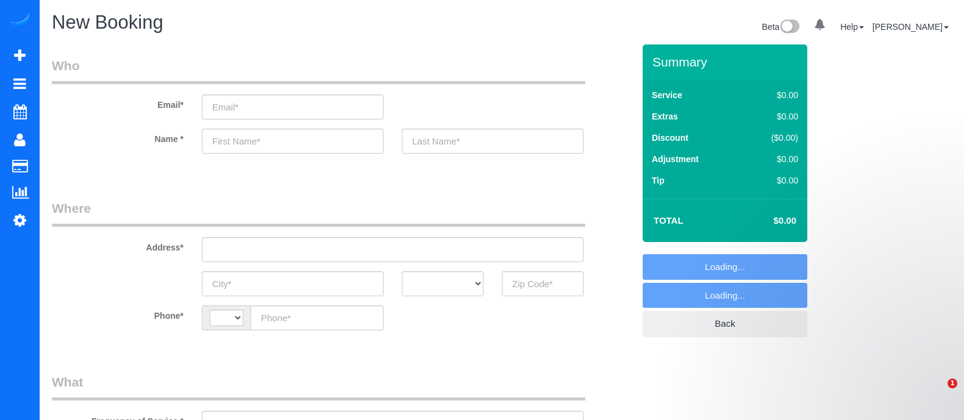
select select "object:452"
select select "string:[GEOGRAPHIC_DATA]"
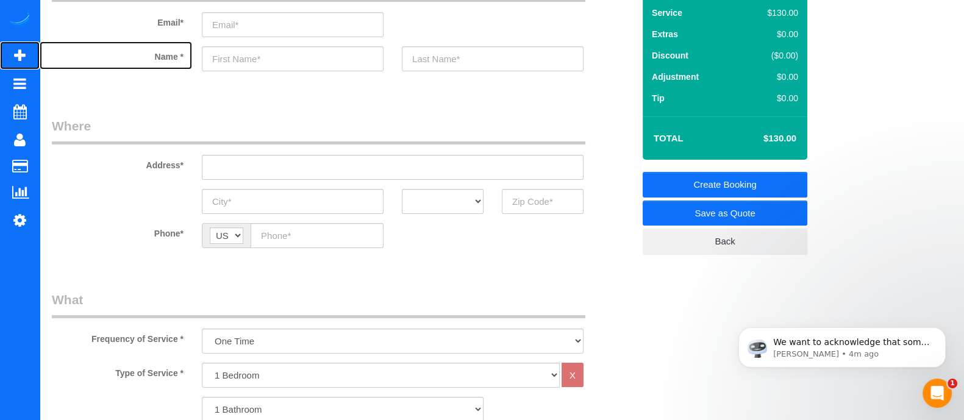
scroll to position [79, 0]
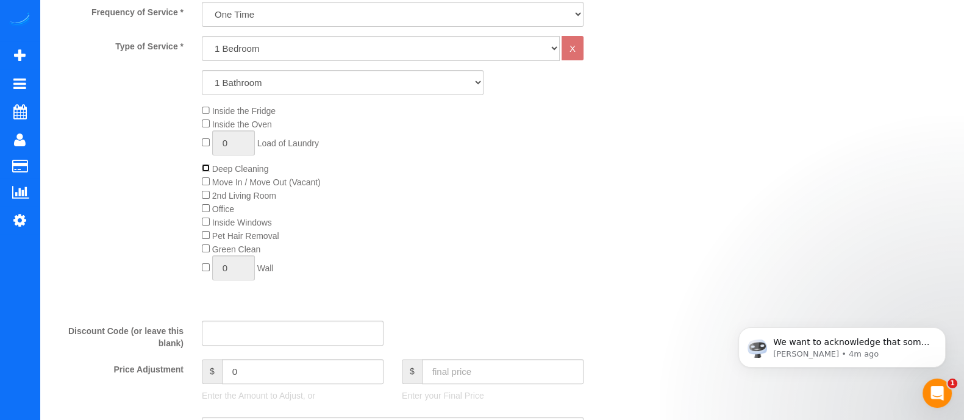
scroll to position [0, 0]
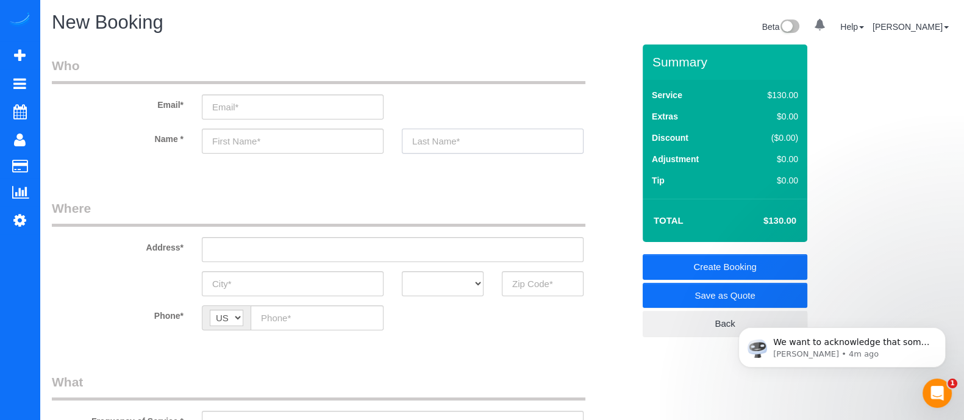
click at [449, 130] on input "text" at bounding box center [493, 141] width 182 height 25
click at [544, 272] on input "text" at bounding box center [543, 283] width 82 height 25
click at [543, 276] on input "text" at bounding box center [543, 283] width 82 height 25
click at [543, 285] on input "text" at bounding box center [543, 283] width 82 height 25
click at [294, 152] on input "text" at bounding box center [293, 141] width 182 height 25
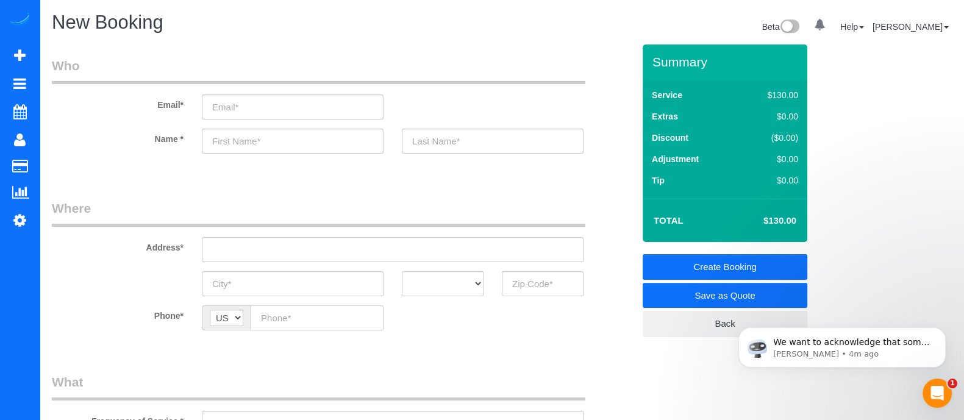
click at [301, 312] on input "text" at bounding box center [317, 317] width 133 height 25
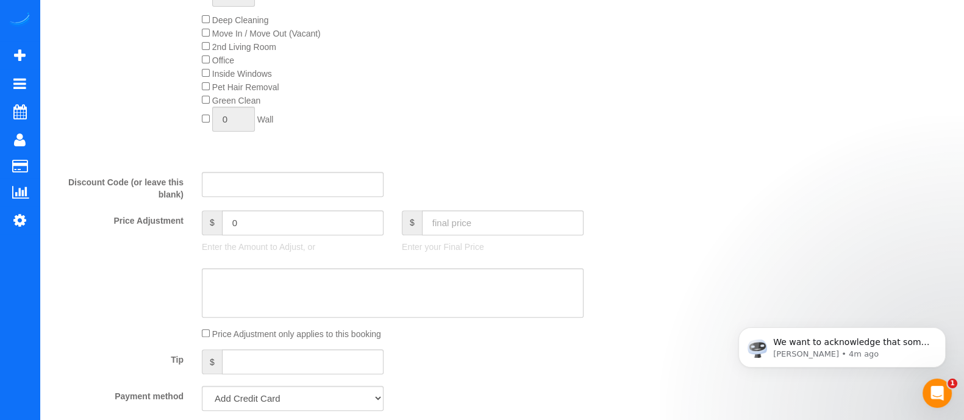
scroll to position [377, 0]
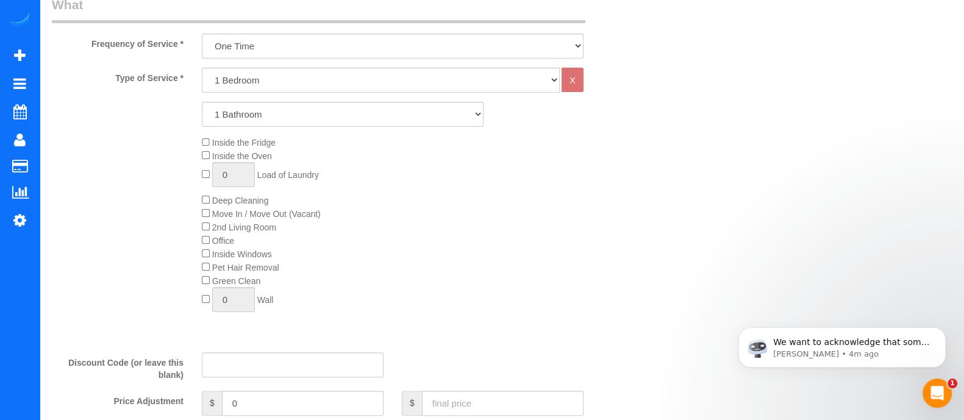
scroll to position [0, 0]
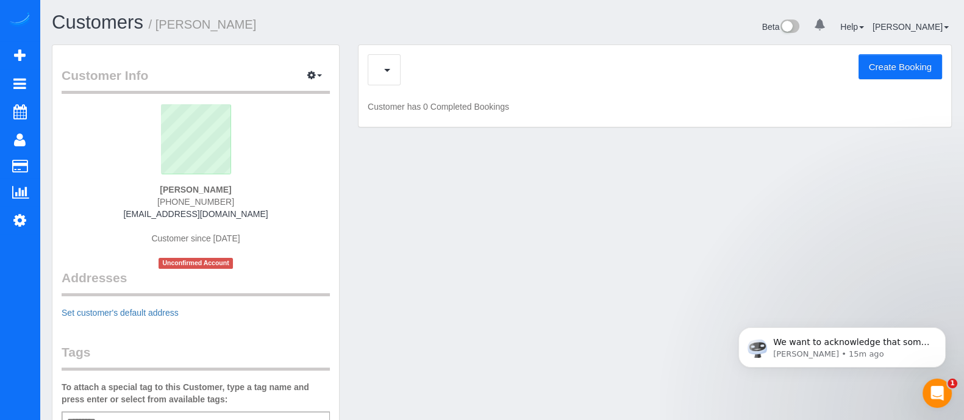
click at [539, 274] on div "Customer Info Edit Contact Info Send Message Email Preferences Special Sales Ta…" at bounding box center [502, 336] width 918 height 583
click at [386, 76] on button "button" at bounding box center [384, 69] width 33 height 31
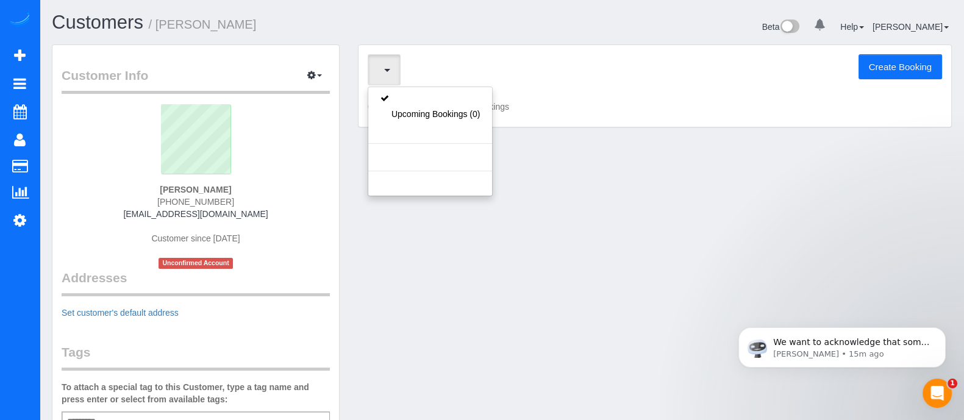
click at [580, 163] on div "Customer Info Edit Contact Info Send Message Email Preferences Special Sales Ta…" at bounding box center [502, 336] width 918 height 583
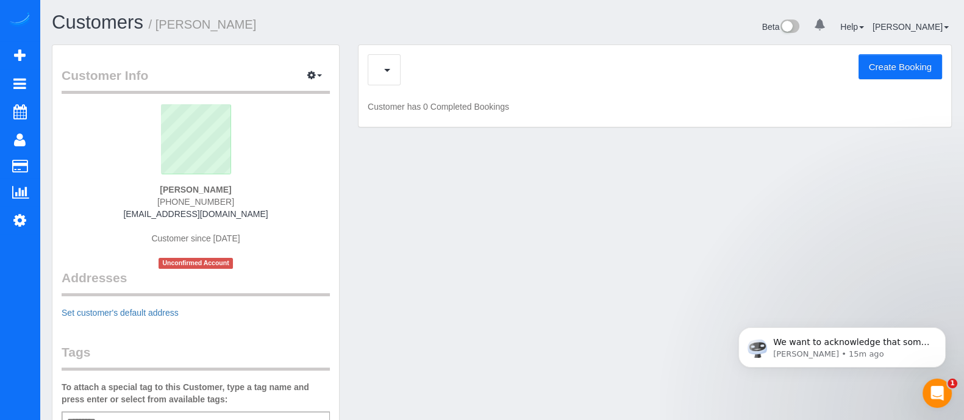
click at [580, 163] on div "Customer Info Edit Contact Info Send Message Email Preferences Special Sales Ta…" at bounding box center [502, 336] width 918 height 583
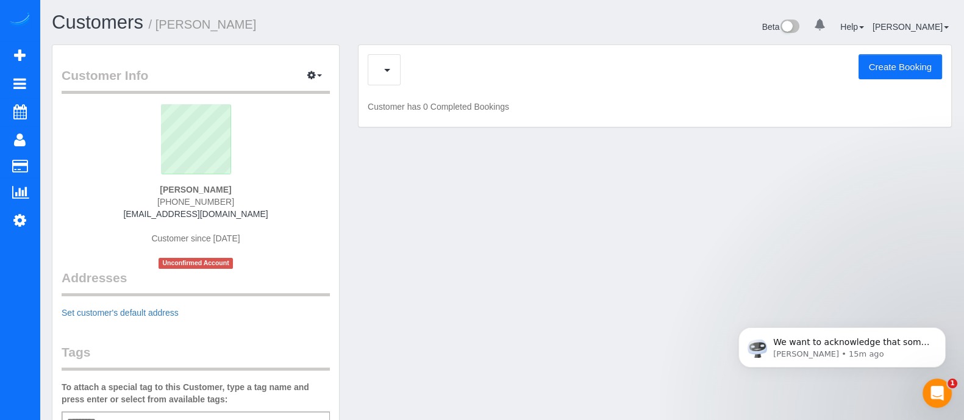
click at [499, 117] on div "Upcoming Bookings (0) Create Booking Customer has 0 Completed Bookings" at bounding box center [654, 86] width 593 height 82
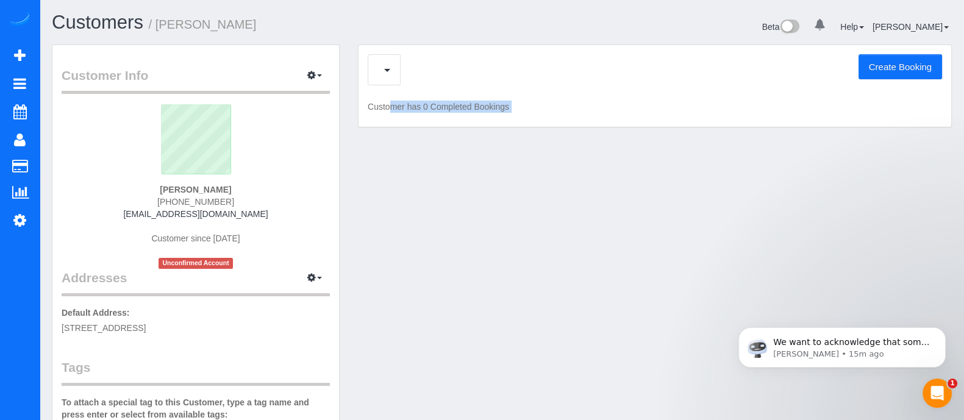
click at [511, 215] on div "Customer Info Edit Contact Info Send Message Email Preferences Special Sales Ta…" at bounding box center [502, 346] width 918 height 602
click at [674, 235] on div "Customer Info Edit Contact Info Send Message Email Preferences Special Sales Ta…" at bounding box center [502, 346] width 918 height 602
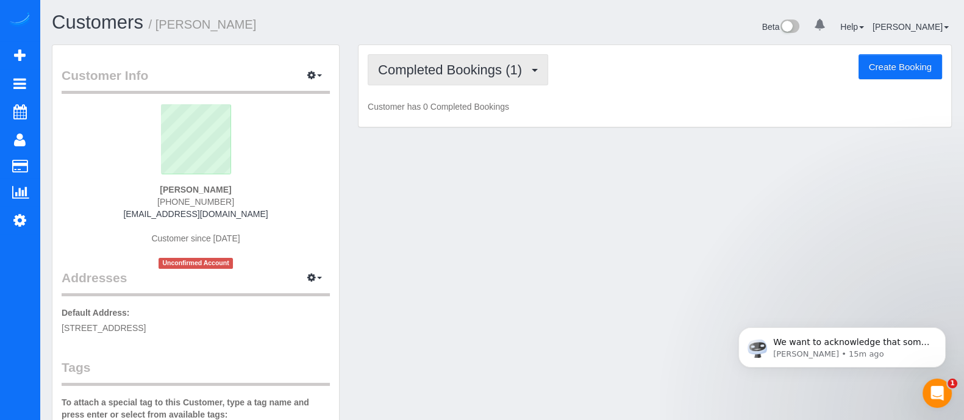
click at [532, 71] on span "button" at bounding box center [535, 70] width 6 height 3
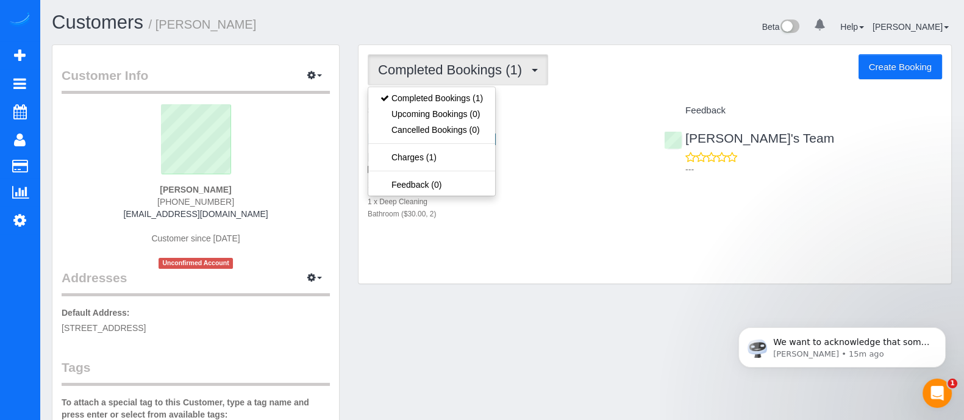
click at [640, 90] on div "Completed Bookings (1) Completed Bookings (1) Upcoming Bookings (0) Cancelled B…" at bounding box center [654, 164] width 593 height 239
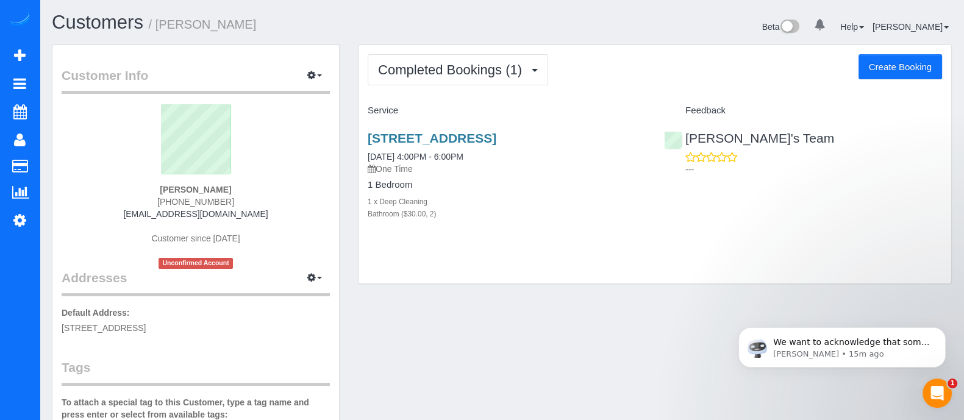
click at [920, 67] on button "Create Booking" at bounding box center [900, 67] width 84 height 26
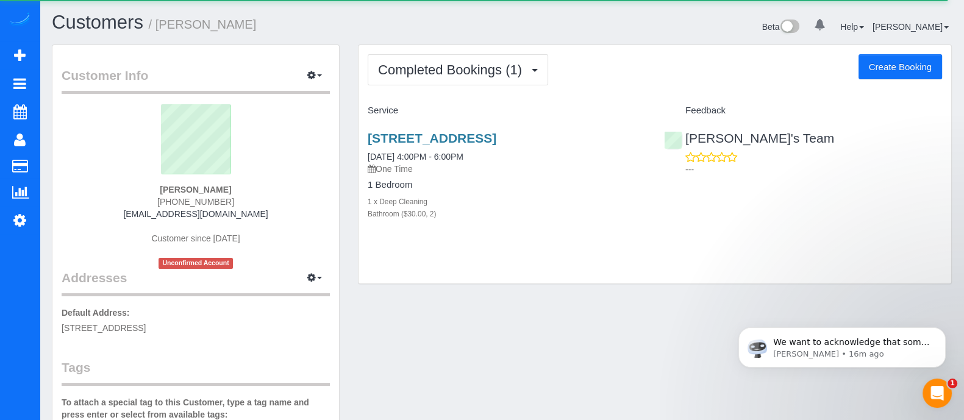
select select "GA"
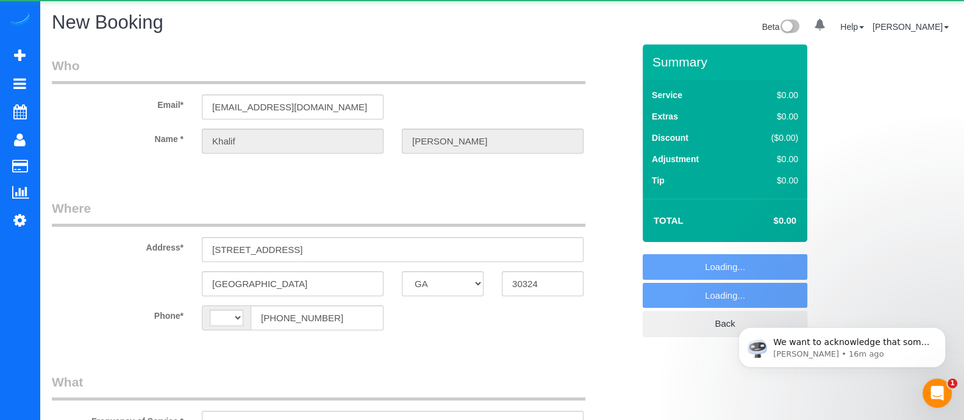
select select "string:[GEOGRAPHIC_DATA]"
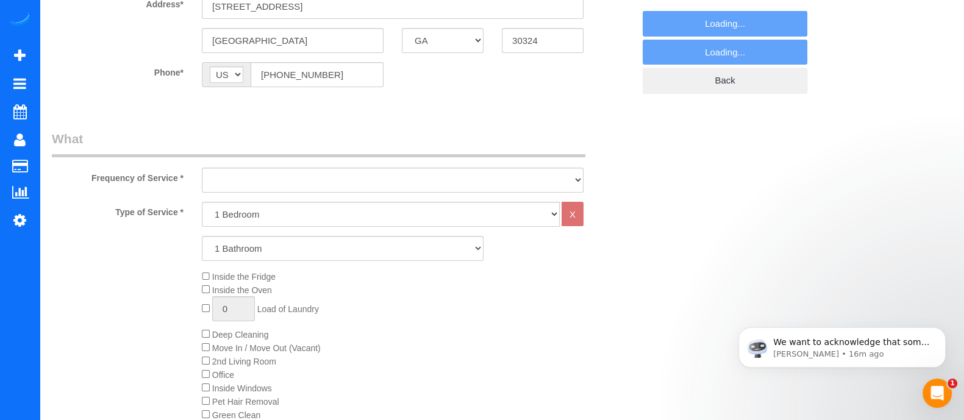
scroll to position [270, 0]
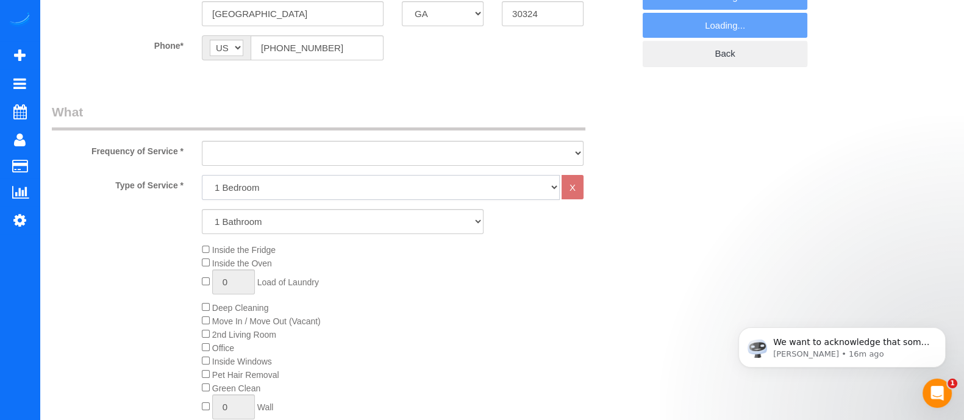
click at [255, 193] on select "1 Bedroom 2 Bedrooms 3 Bedrooms 4 Bedrooms 5 Bedrooms 6 Bedrooms" at bounding box center [381, 187] width 358 height 25
select select "2"
click at [202, 175] on select "1 Bedroom 2 Bedrooms 3 Bedrooms 4 Bedrooms 5 Bedrooms 6 Bedrooms" at bounding box center [381, 187] width 358 height 25
click at [253, 226] on select "1 Bathroom 2 Bathrooms 3 Bathrooms 4 Bathrooms 5 Bathrooms 6 Bathrooms" at bounding box center [343, 221] width 282 height 25
select select "3"
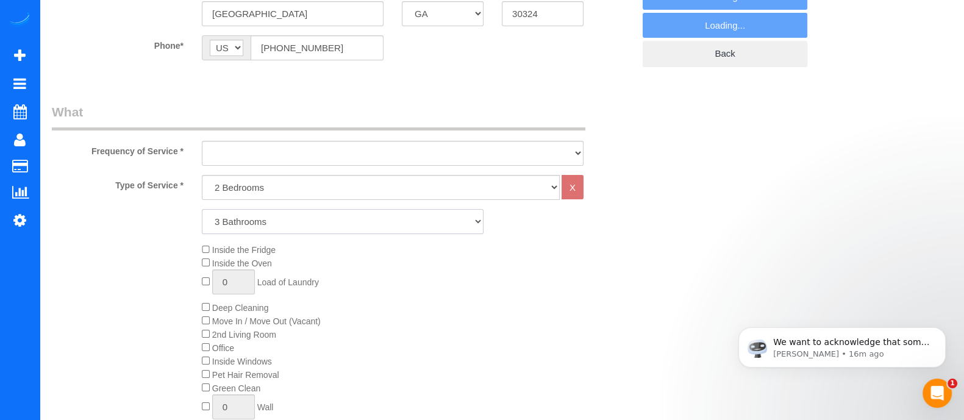
click at [202, 209] on select "1 Bathroom 2 Bathrooms 3 Bathrooms 4 Bathrooms 5 Bathrooms 6 Bathrooms" at bounding box center [343, 221] width 282 height 25
select select "string:fspay-09e245fc-fef8-4d28-a15b-279a8f64bdd0"
select select "object:1407"
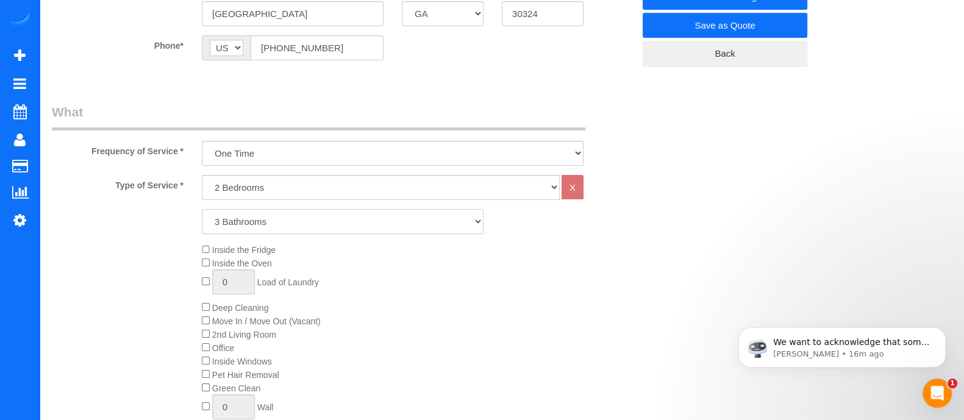
click at [326, 229] on select "1 Bathroom 2 Bathrooms 3 Bathrooms 4 Bathrooms 5 Bathrooms 6 Bathrooms" at bounding box center [343, 221] width 282 height 25
select select "2"
click at [202, 209] on select "1 Bathroom 2 Bathrooms 3 Bathrooms 4 Bathrooms 5 Bathrooms 6 Bathrooms" at bounding box center [343, 221] width 282 height 25
select select "object:1413"
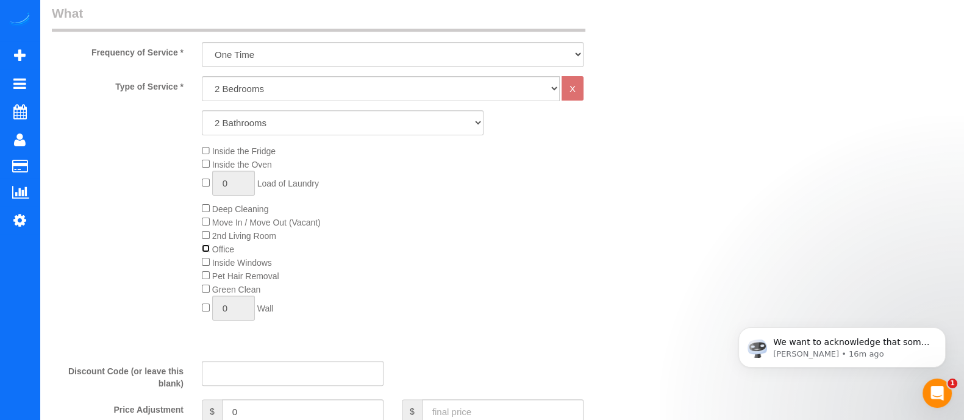
scroll to position [392, 0]
select select "2"
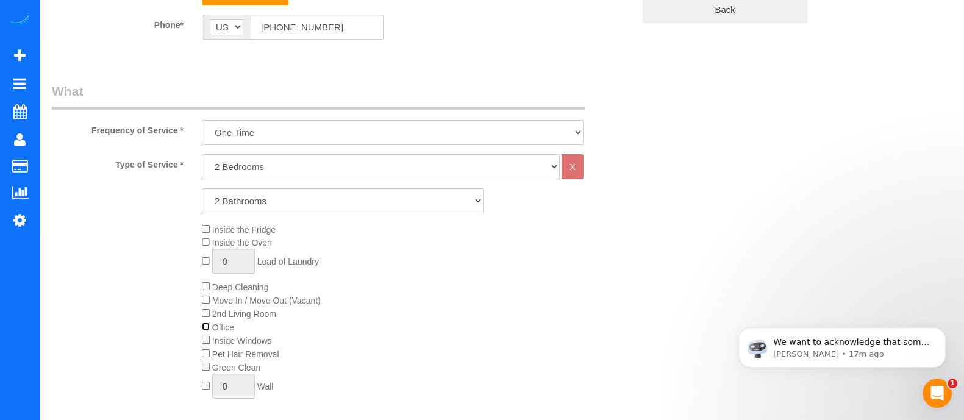
scroll to position [316, 0]
click at [468, 278] on div "Inside the Fridge Inside the Oven 0 Load of Laundry Deep Cleaning Move In / Mov…" at bounding box center [418, 312] width 450 height 182
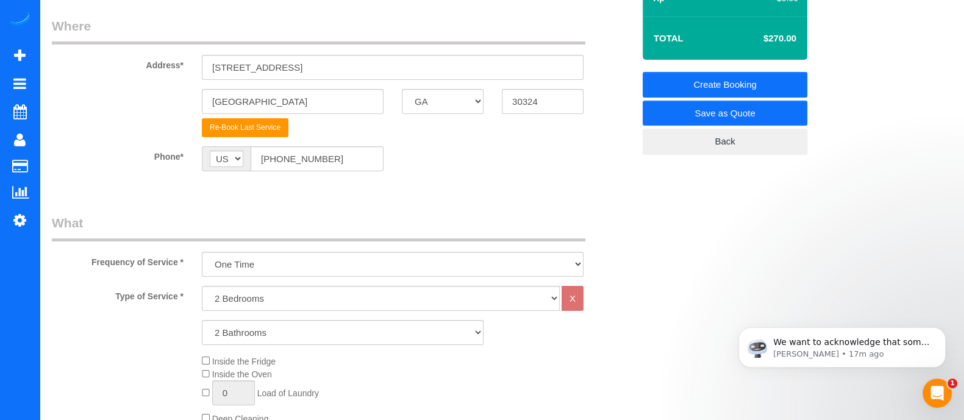
scroll to position [337, 0]
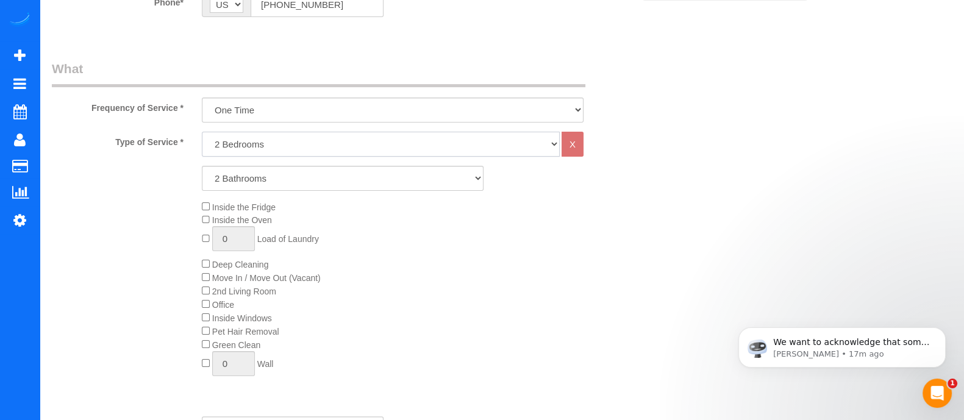
drag, startPoint x: 268, startPoint y: 149, endPoint x: 255, endPoint y: 198, distance: 51.2
click at [255, 198] on div "Type of Service * 1 Bedroom 2 Bedrooms 3 Bedrooms 4 Bedrooms 5 Bedrooms 6 Bedro…" at bounding box center [343, 269] width 582 height 275
select select "3"
click at [202, 132] on select "1 Bedroom 2 Bedrooms 3 Bedrooms 4 Bedrooms 5 Bedrooms 6 Bedrooms" at bounding box center [381, 144] width 358 height 25
select select "2"
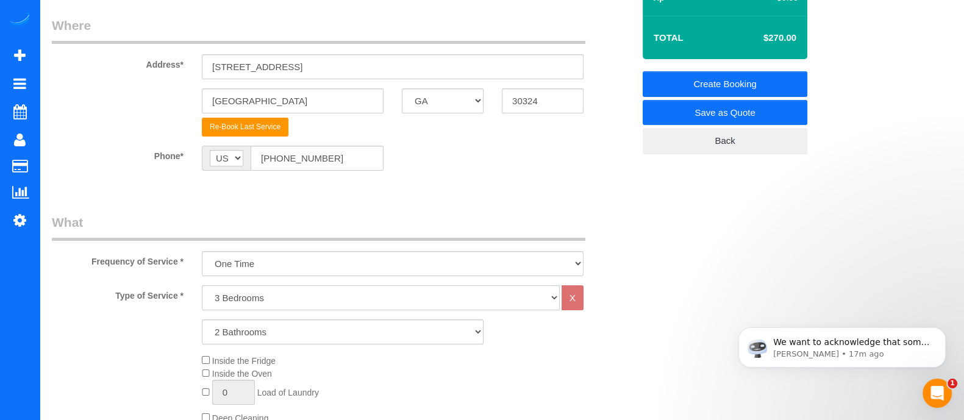
scroll to position [274, 0]
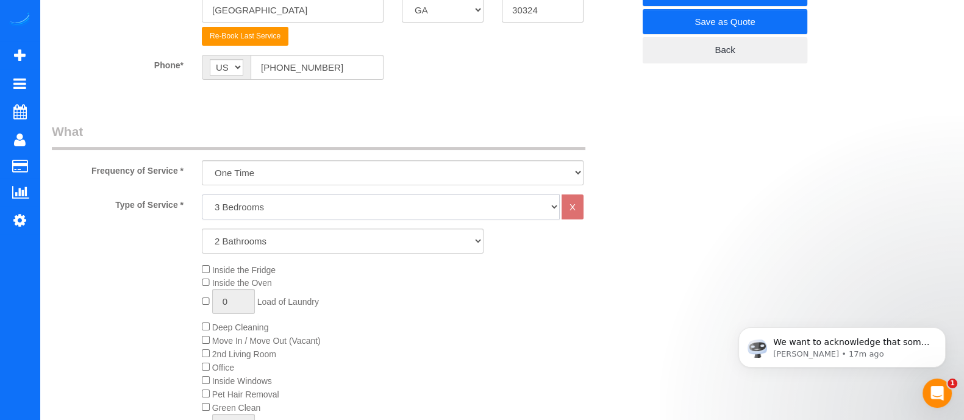
click at [352, 216] on select "1 Bedroom 2 Bedrooms 3 Bedrooms 4 Bedrooms 5 Bedrooms 6 Bedrooms" at bounding box center [381, 206] width 358 height 25
select select "2"
click at [202, 194] on select "1 Bedroom 2 Bedrooms 3 Bedrooms 4 Bedrooms 5 Bedrooms 6 Bedrooms" at bounding box center [381, 206] width 358 height 25
select select "2"
click at [204, 322] on div "Inside the Fridge Inside the Oven 0 Load of Laundry Deep Cleaning Move In / Mov…" at bounding box center [418, 354] width 450 height 182
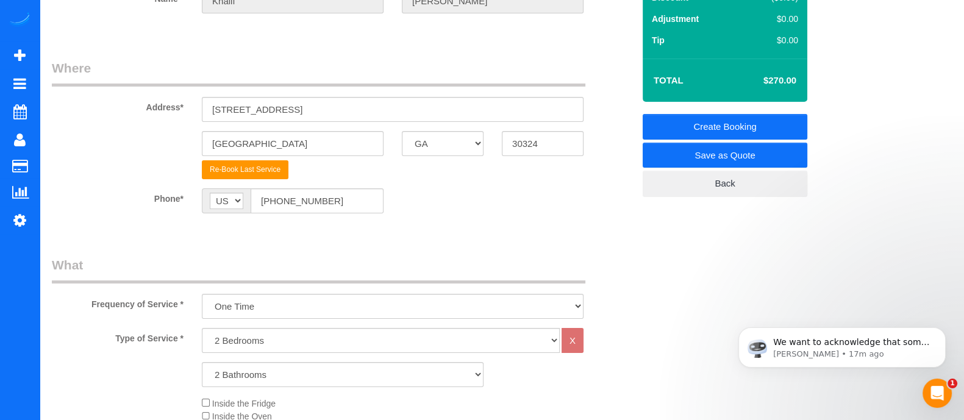
scroll to position [0, 0]
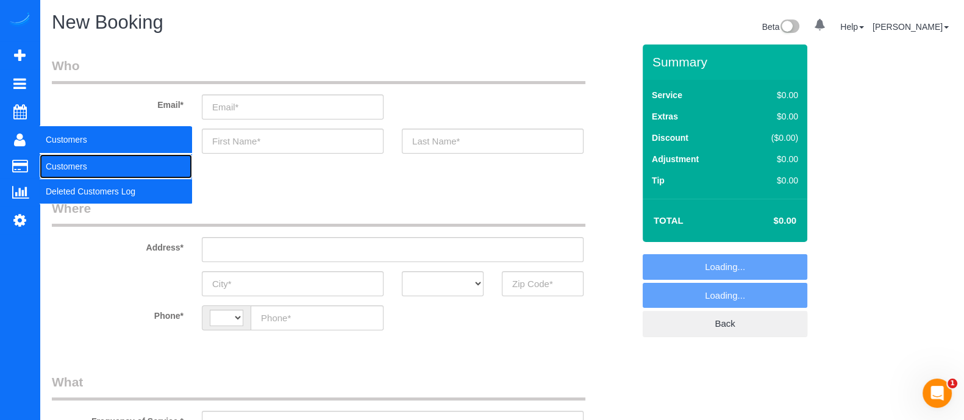
click at [69, 160] on link "Customers" at bounding box center [116, 166] width 152 height 24
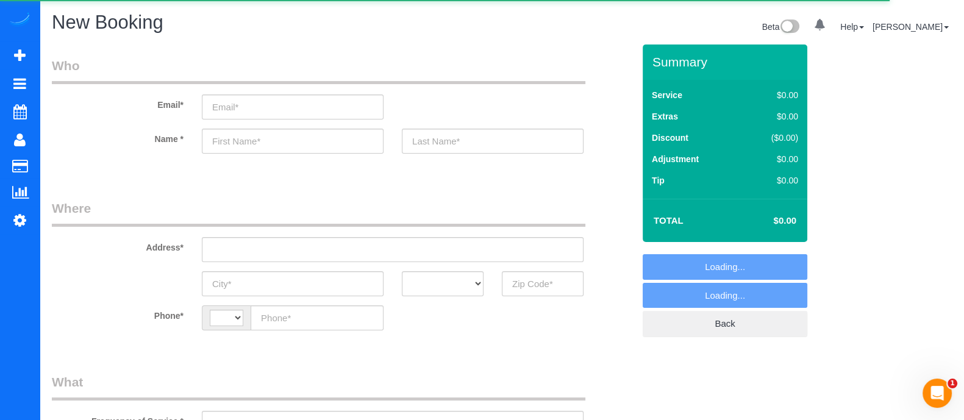
select select "string:[GEOGRAPHIC_DATA]"
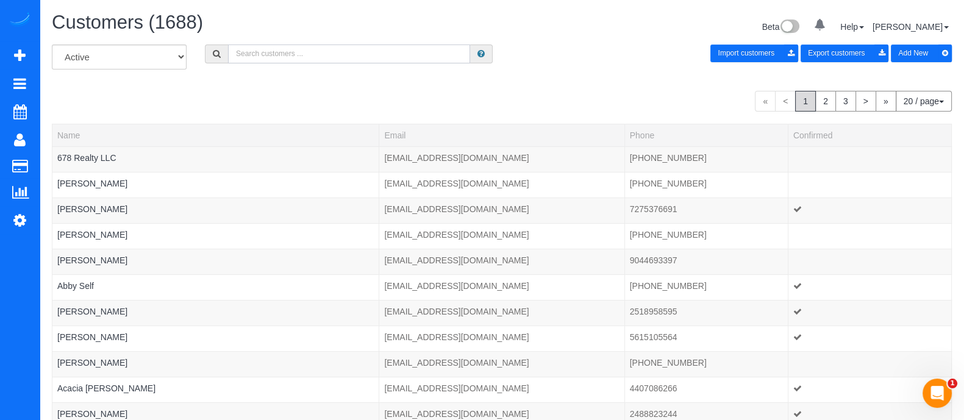
paste input "[PHONE_NUMBER]"
click at [290, 56] on input "[PHONE_NUMBER]" at bounding box center [349, 54] width 242 height 19
click at [299, 60] on input "[PHONE_NUMBER]" at bounding box center [349, 54] width 242 height 19
type input "[PHONE_NUMBER]"
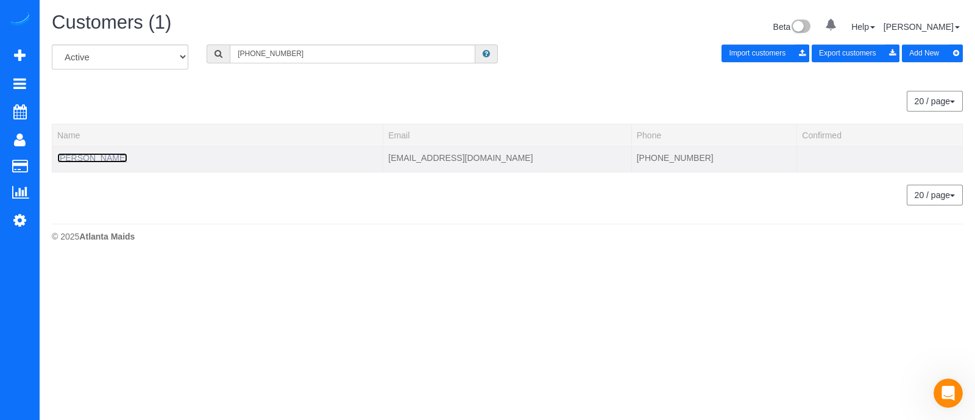
click at [93, 155] on link "[PERSON_NAME]" at bounding box center [92, 158] width 70 height 10
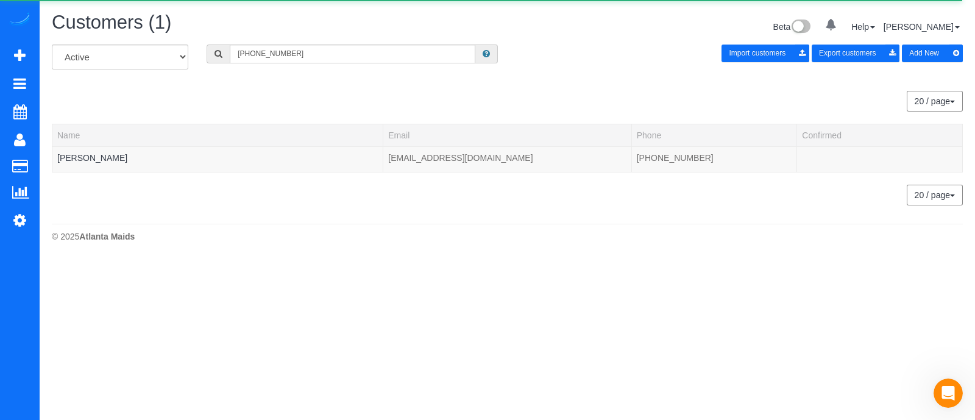
click at [202, 59] on div "[PHONE_NUMBER]" at bounding box center [353, 54] width 310 height 19
click at [566, 294] on body "0 Beta Your Notifications You have 0 alerts Add Booking Bookings Active Booking…" at bounding box center [487, 210] width 975 height 420
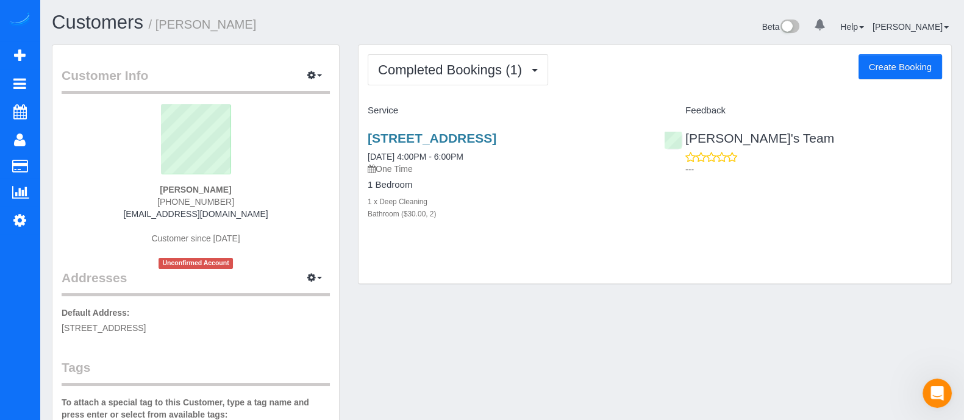
click at [661, 236] on div "[STREET_ADDRESS] [DATE] 4:00PM - 6:00PM One Time 1 Bedroom 1 x Deep Cleaning Ba…" at bounding box center [654, 182] width 593 height 123
click at [515, 193] on div "[STREET_ADDRESS] [DATE] 4:00PM - 6:00PM One Time 1 Bedroom 1 x Deep Cleaning Ba…" at bounding box center [506, 182] width 296 height 123
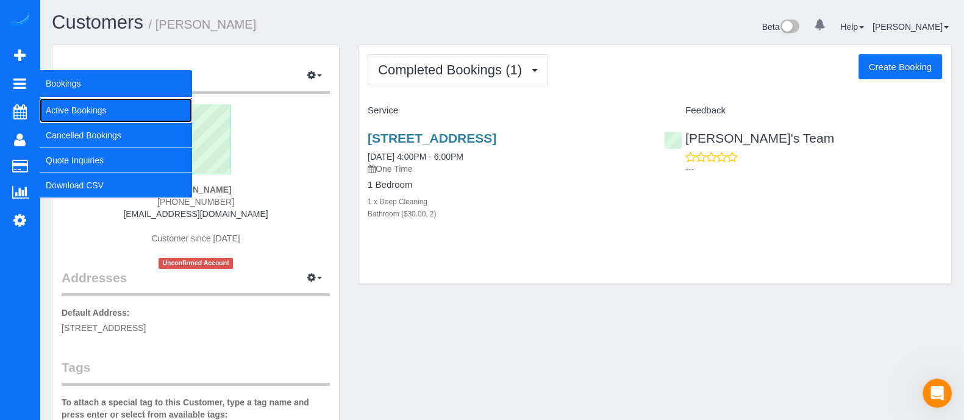
click at [73, 105] on link "Active Bookings" at bounding box center [116, 110] width 152 height 24
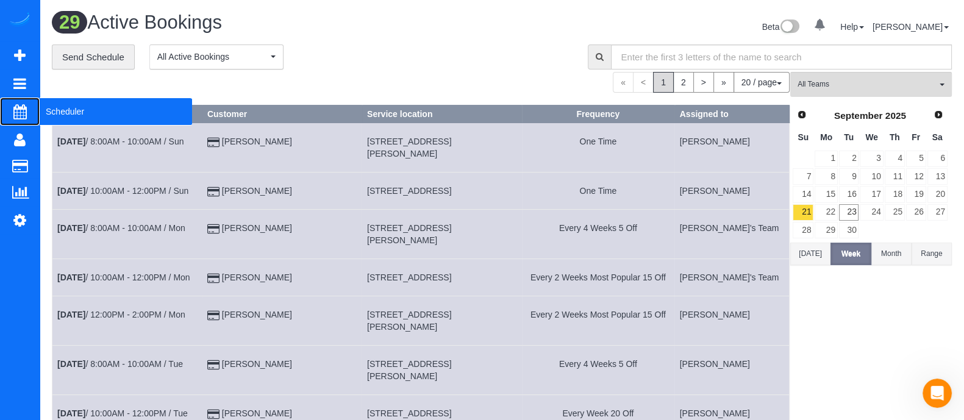
click at [69, 123] on span "Scheduler" at bounding box center [116, 112] width 152 height 28
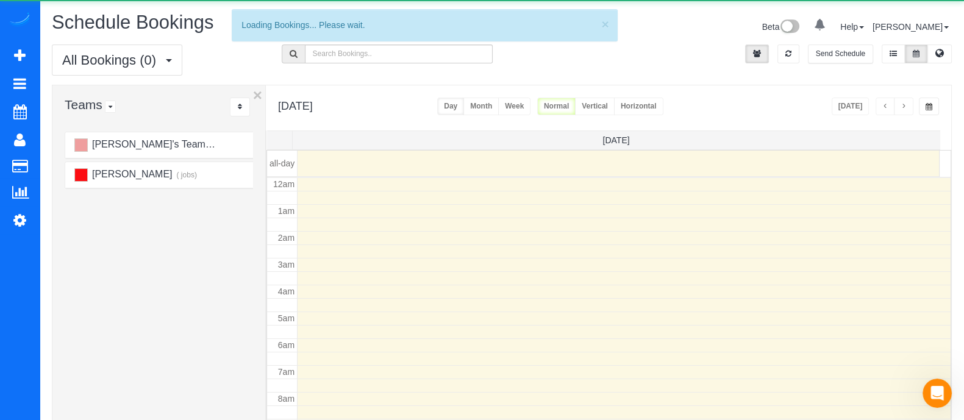
scroll to position [160, 0]
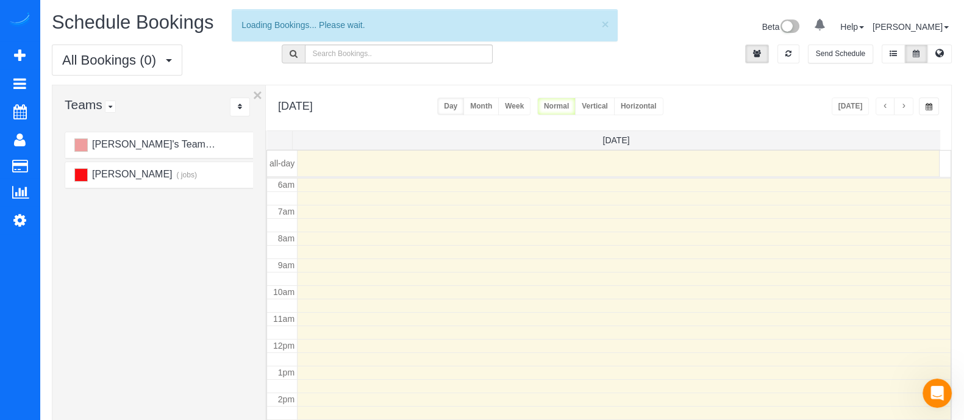
click at [499, 104] on button "Month" at bounding box center [480, 107] width 35 height 18
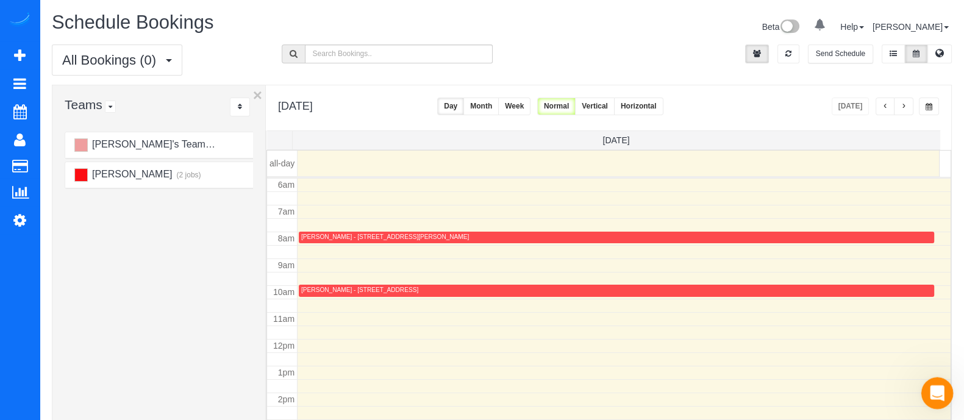
click at [939, 390] on icon "Open Intercom Messenger" at bounding box center [935, 392] width 20 height 20
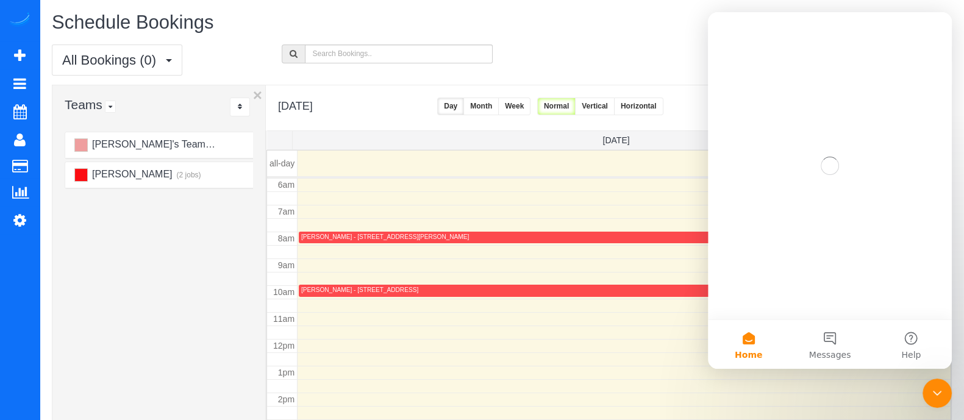
scroll to position [0, 0]
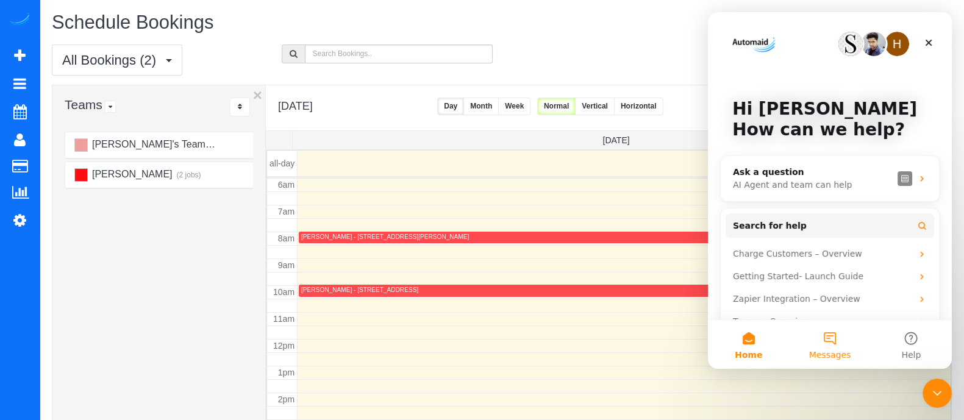
click at [845, 344] on button "Messages" at bounding box center [829, 344] width 81 height 49
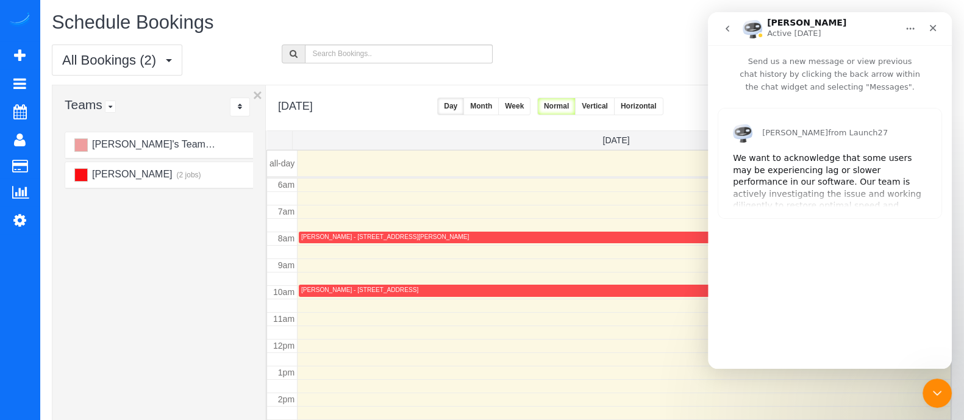
click at [827, 172] on div "We want to acknowledge that some users may be experiencing lag or slower perfor…" at bounding box center [830, 188] width 194 height 72
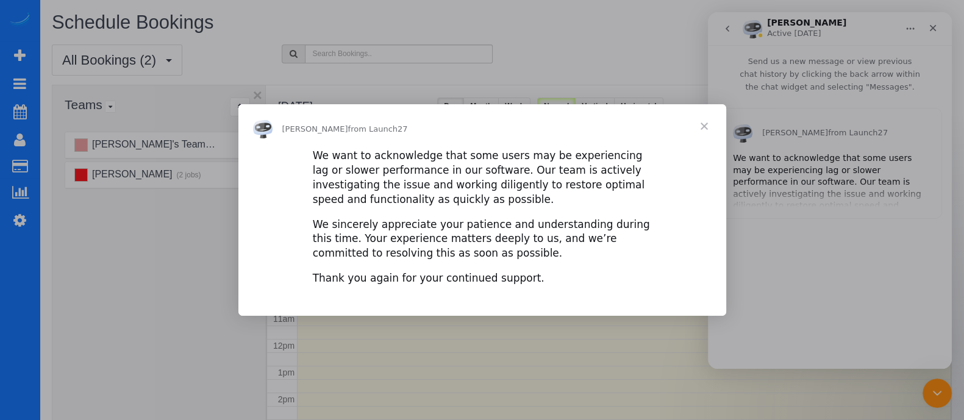
click at [698, 123] on span "Close" at bounding box center [704, 126] width 44 height 44
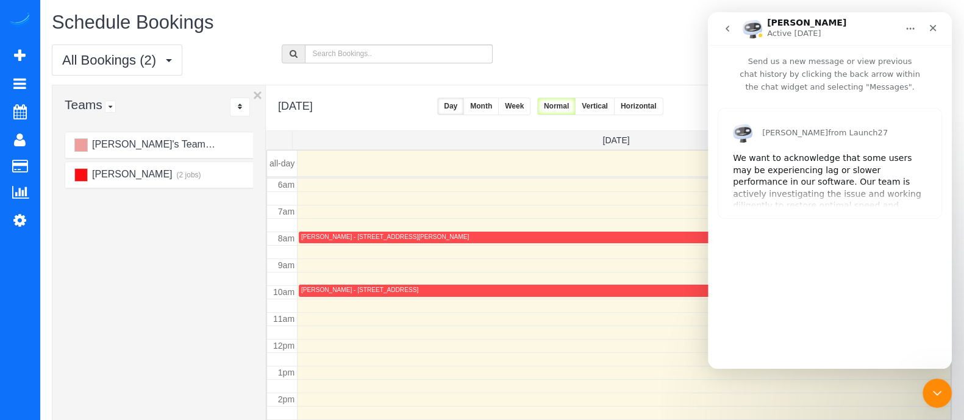
click at [499, 111] on button "Month" at bounding box center [480, 107] width 35 height 18
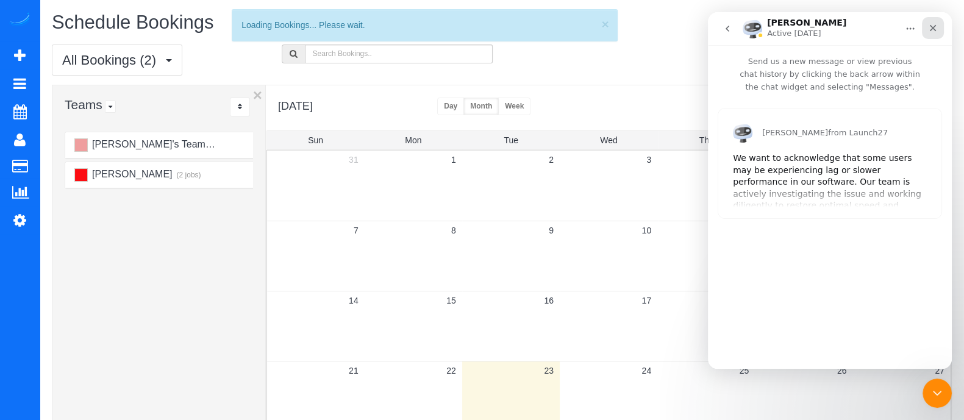
click at [936, 27] on icon "Close" at bounding box center [933, 28] width 10 height 10
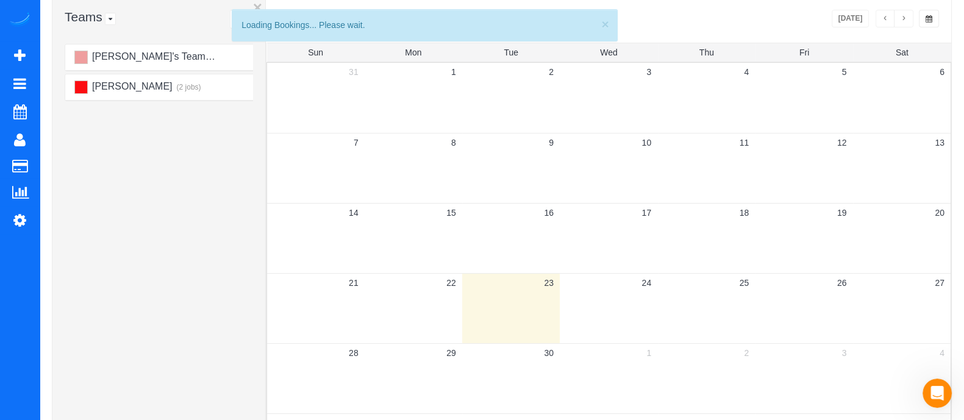
scroll to position [165, 0]
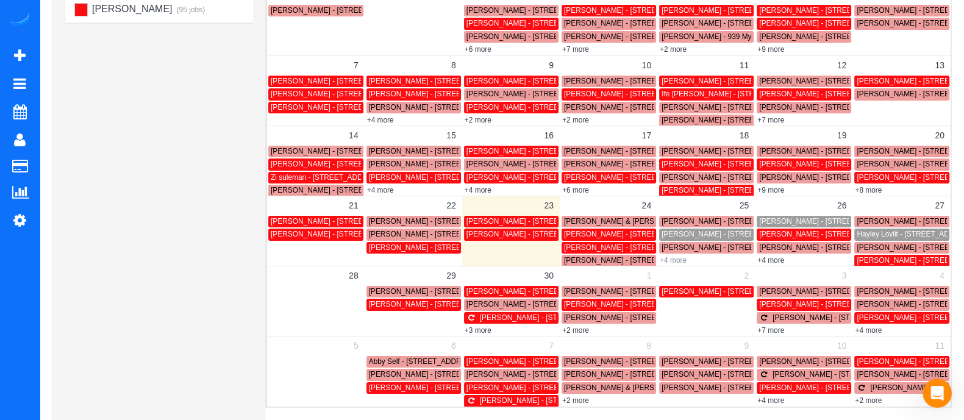
click at [677, 260] on link "+4 more" at bounding box center [673, 260] width 27 height 9
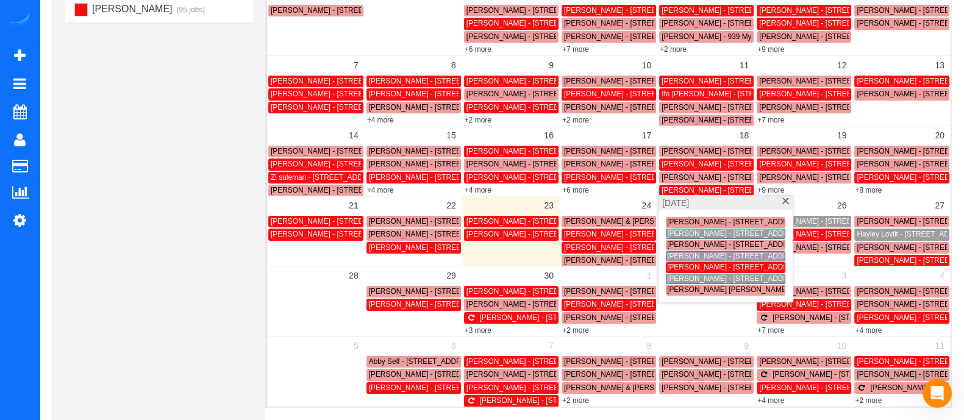
click at [683, 276] on span "[PERSON_NAME] - [STREET_ADDRESS]" at bounding box center [736, 278] width 138 height 9
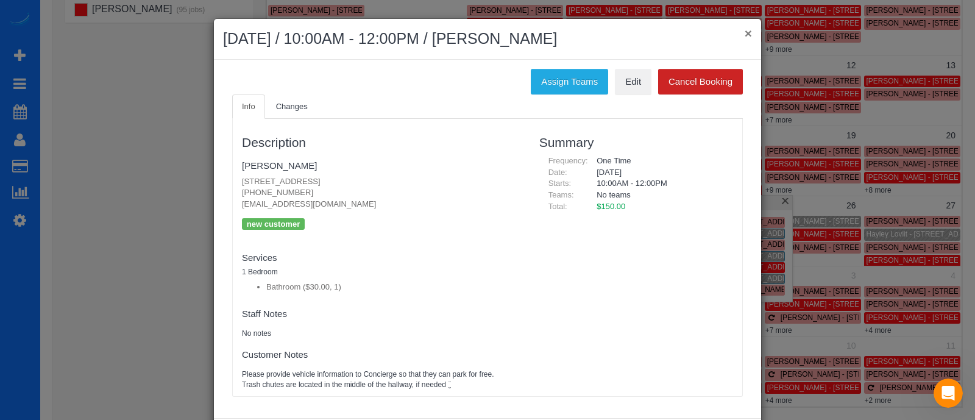
click at [745, 29] on button "×" at bounding box center [748, 33] width 7 height 13
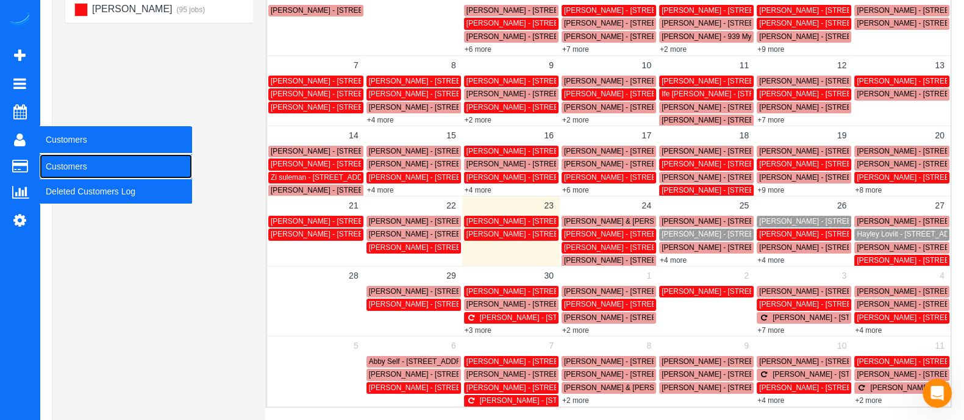
click at [67, 168] on link "Customers" at bounding box center [116, 166] width 152 height 24
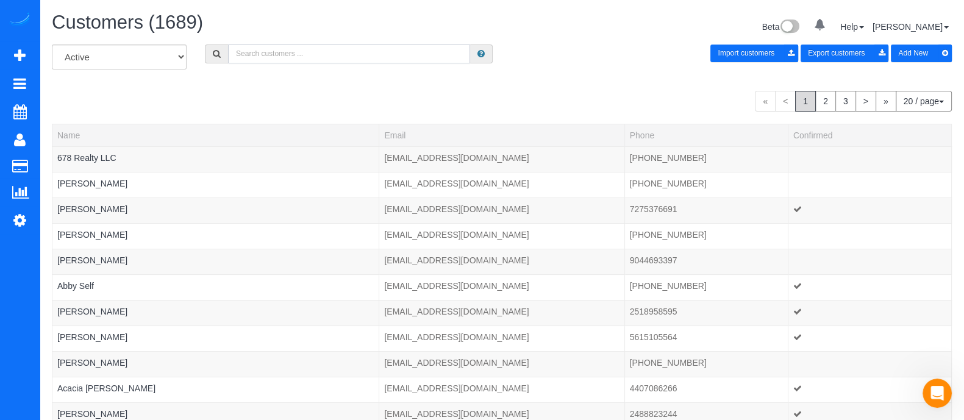
click at [279, 59] on input "text" at bounding box center [349, 54] width 242 height 19
paste input "[PHONE_NUMBER]"
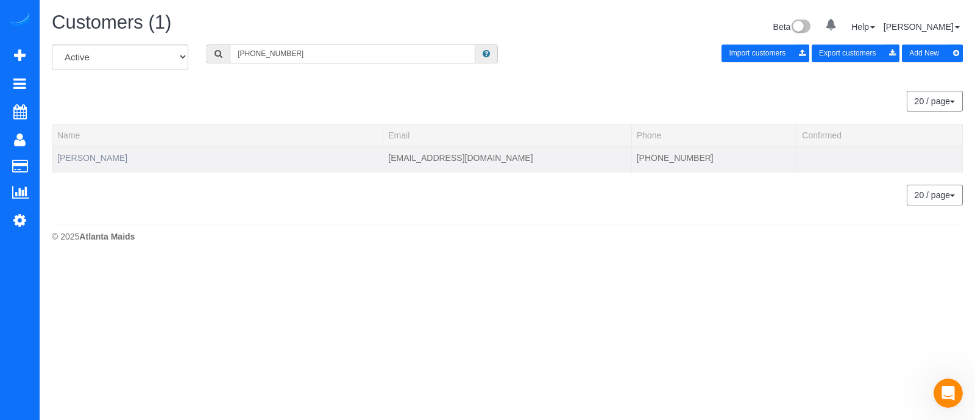
type input "[PHONE_NUMBER]"
click at [94, 157] on link "[PERSON_NAME]" at bounding box center [92, 158] width 70 height 10
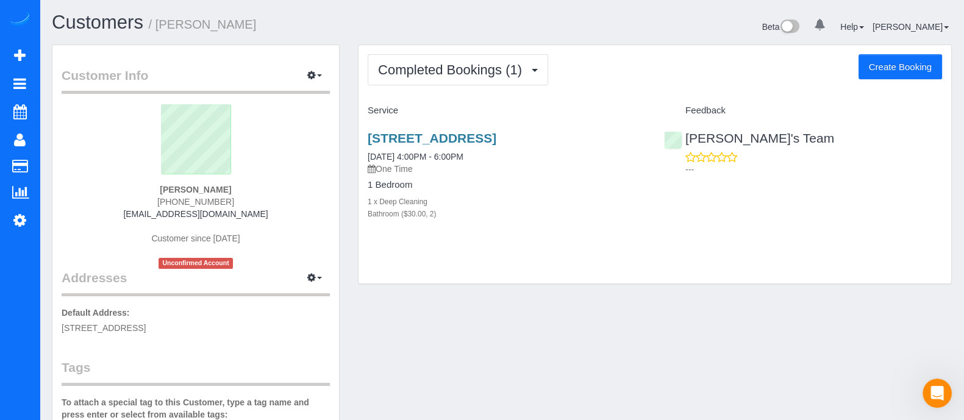
click at [899, 73] on button "Create Booking" at bounding box center [900, 67] width 84 height 26
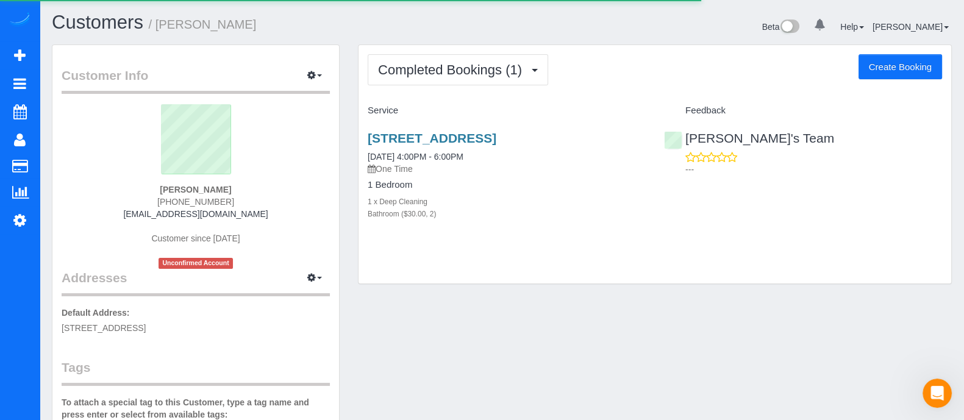
select select "GA"
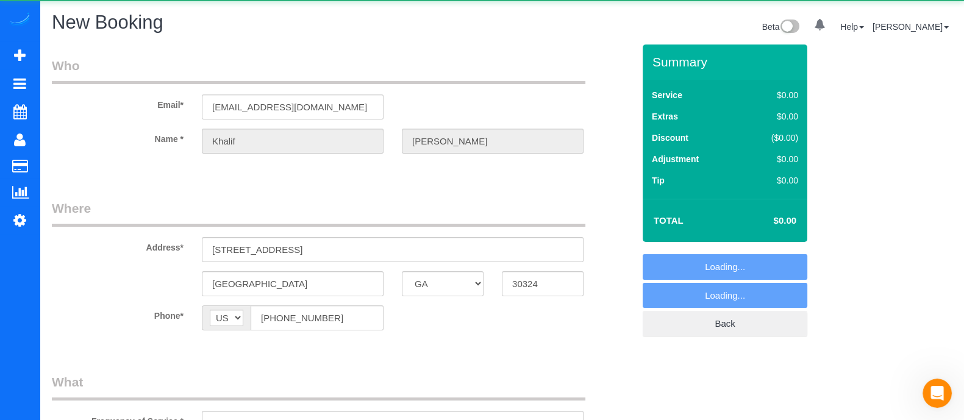
select select "string:fspay-09e245fc-fef8-4d28-a15b-279a8f64bdd0"
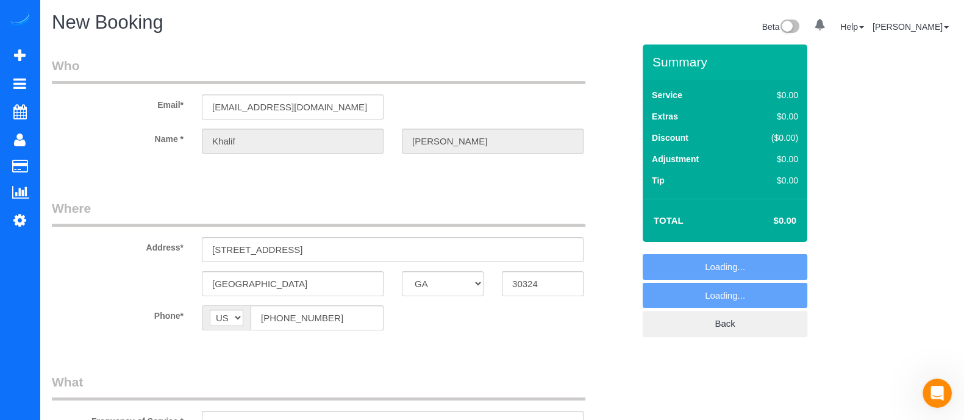
select select "object:2521"
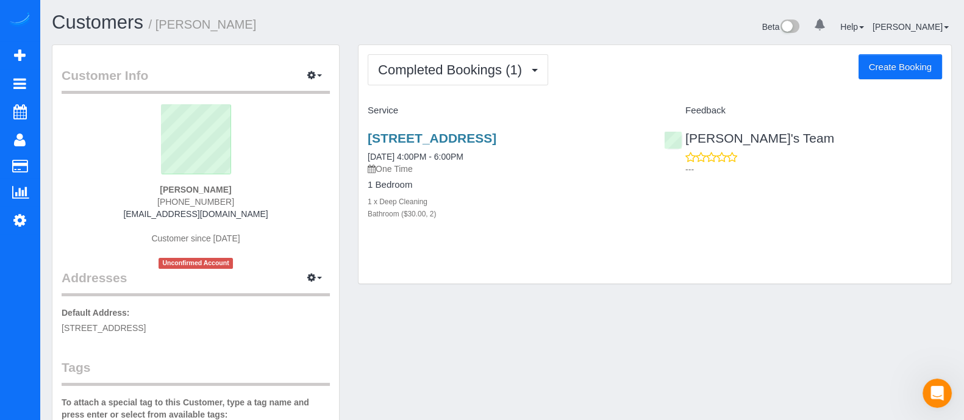
click at [896, 74] on button "Create Booking" at bounding box center [900, 67] width 84 height 26
select select "GA"
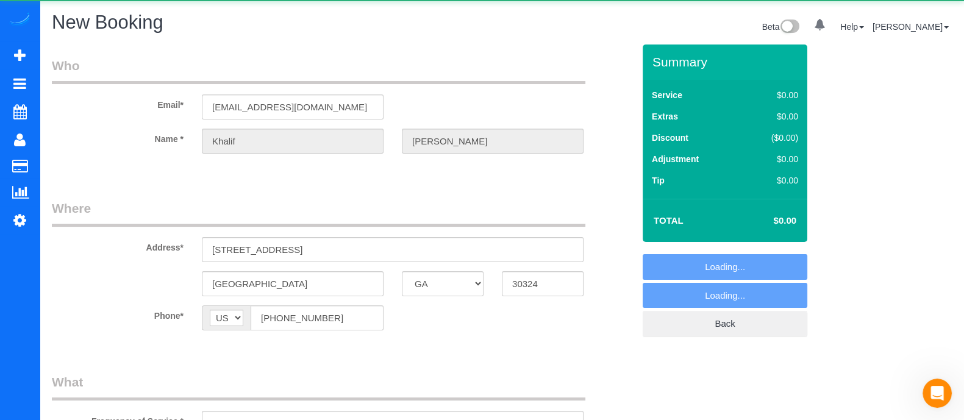
select select "object:3005"
select select "string:fspay-09e245fc-fef8-4d28-a15b-279a8f64bdd0"
select select "object:3099"
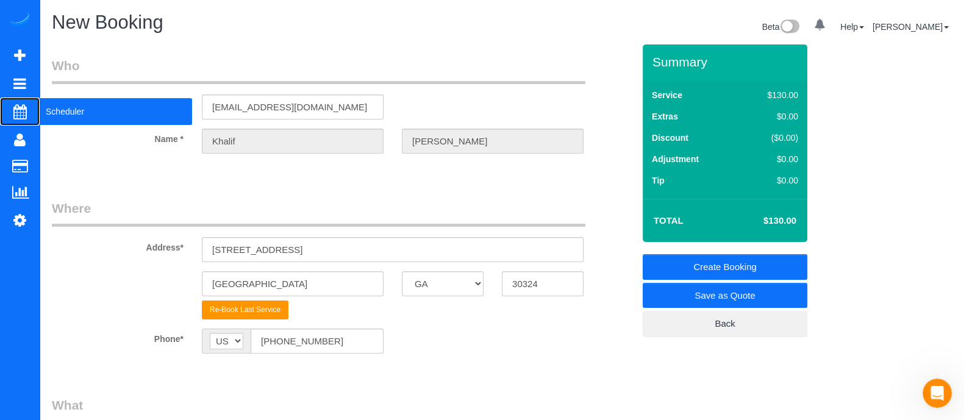
click at [76, 110] on span "Scheduler" at bounding box center [116, 112] width 152 height 28
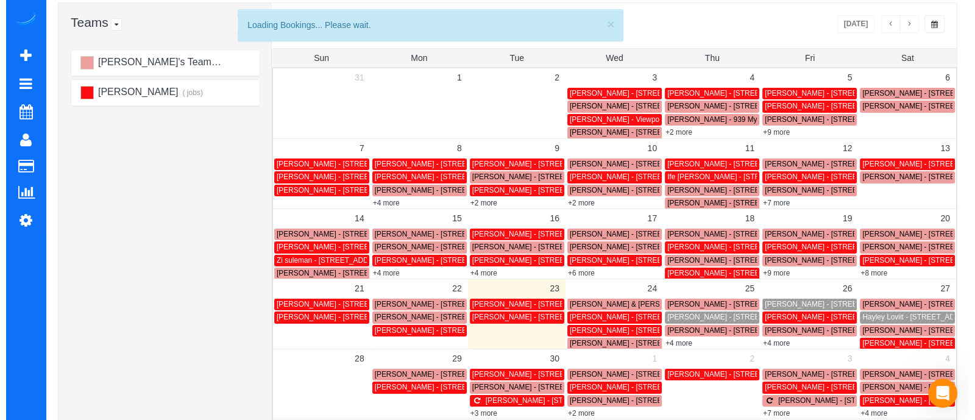
scroll to position [88, 0]
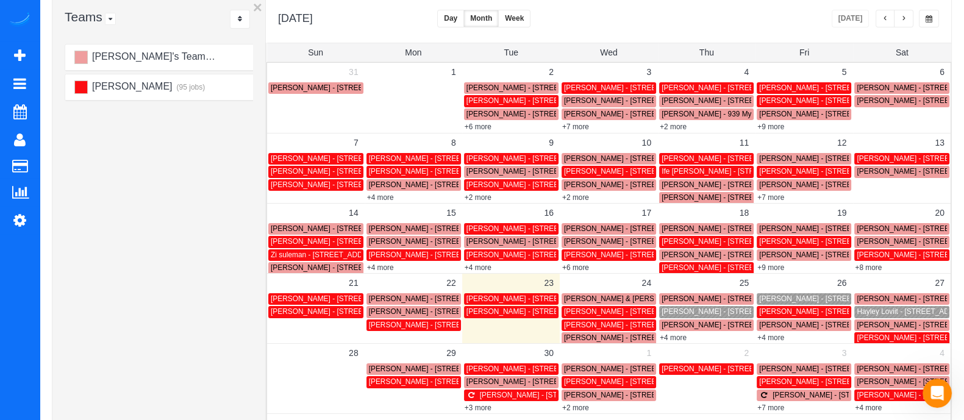
click at [599, 326] on span "[PERSON_NAME] - [STREET_ADDRESS]" at bounding box center [633, 325] width 138 height 9
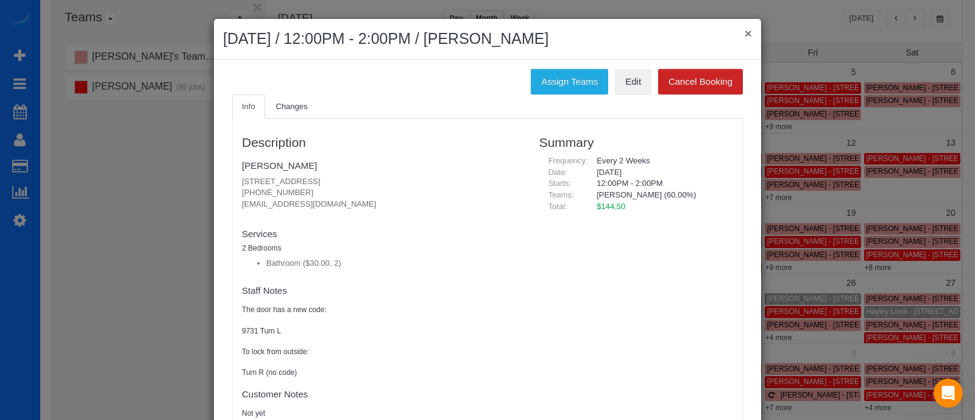
click at [745, 39] on button "×" at bounding box center [748, 33] width 7 height 13
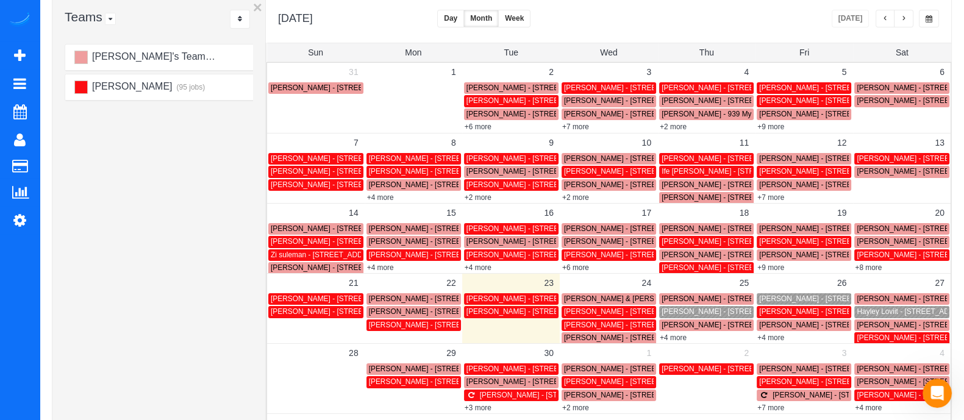
click at [589, 309] on span "[PERSON_NAME] - [STREET_ADDRESS]" at bounding box center [633, 311] width 138 height 9
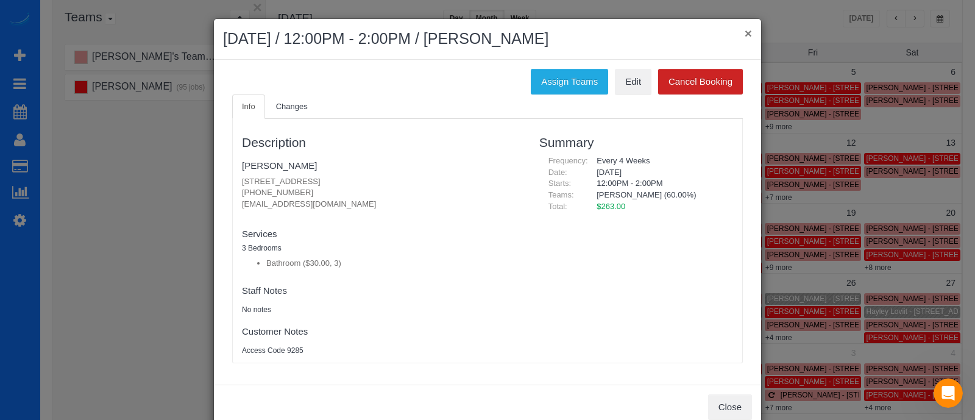
click at [745, 32] on button "×" at bounding box center [748, 33] width 7 height 13
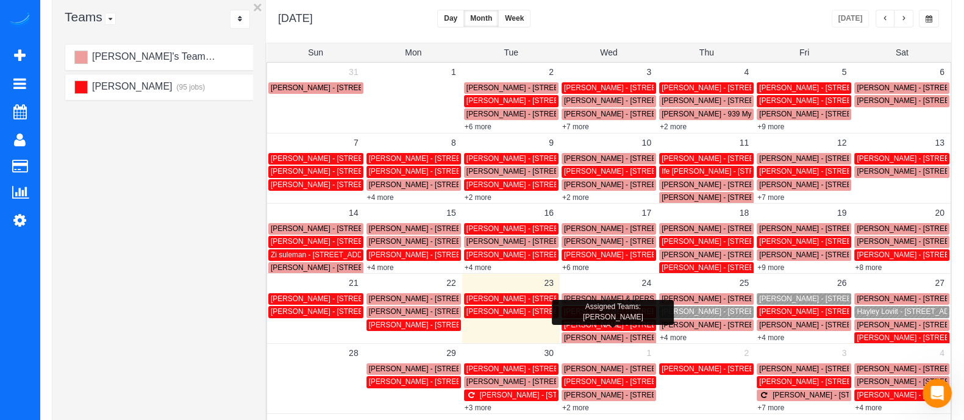
click at [582, 323] on span "[PERSON_NAME] - [STREET_ADDRESS]" at bounding box center [633, 325] width 138 height 9
